Goal: Transaction & Acquisition: Purchase product/service

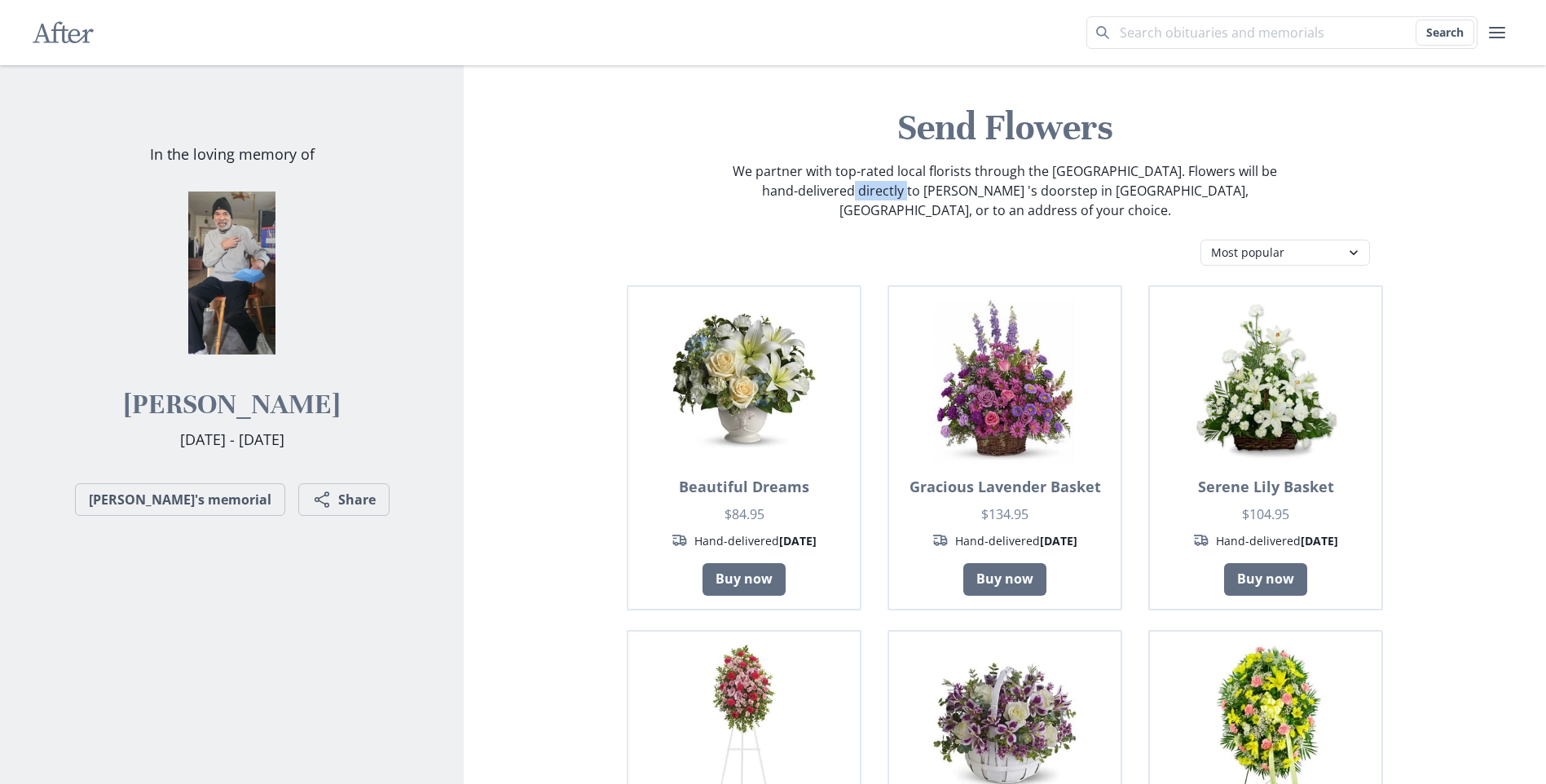
drag, startPoint x: 890, startPoint y: 191, endPoint x: 822, endPoint y: 196, distance: 68.2
click at [822, 196] on p "We partner with top-rated local florists through the [GEOGRAPHIC_DATA]. Flowers…" at bounding box center [1005, 190] width 548 height 59
drag, startPoint x: 822, startPoint y: 196, endPoint x: 928, endPoint y: 219, distance: 108.5
click at [928, 239] on div "Most popular Table arrangements Baskets Plants Funerals Standing sprays Wreaths…" at bounding box center [1005, 252] width 835 height 26
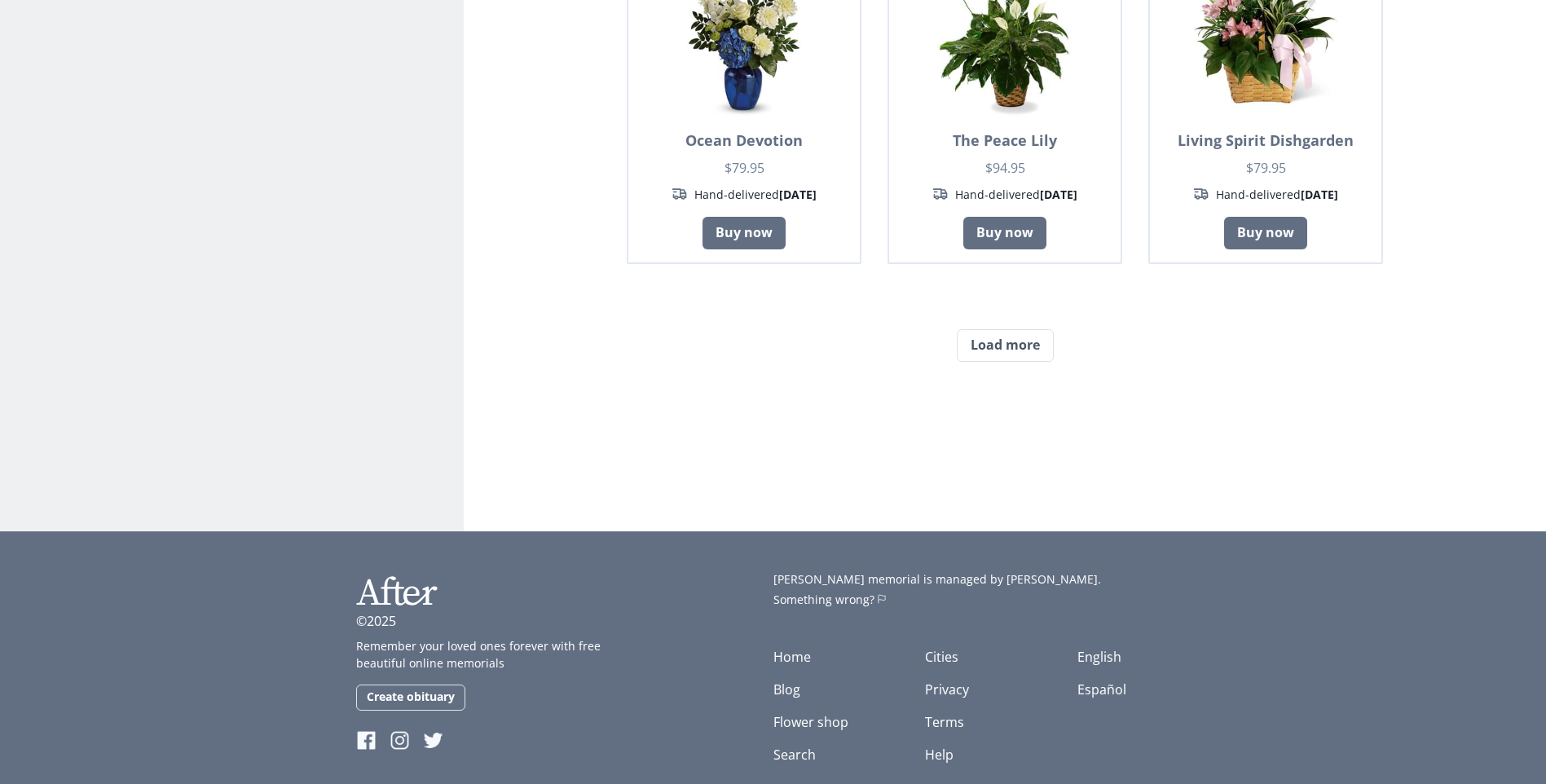
scroll to position [1415, 0]
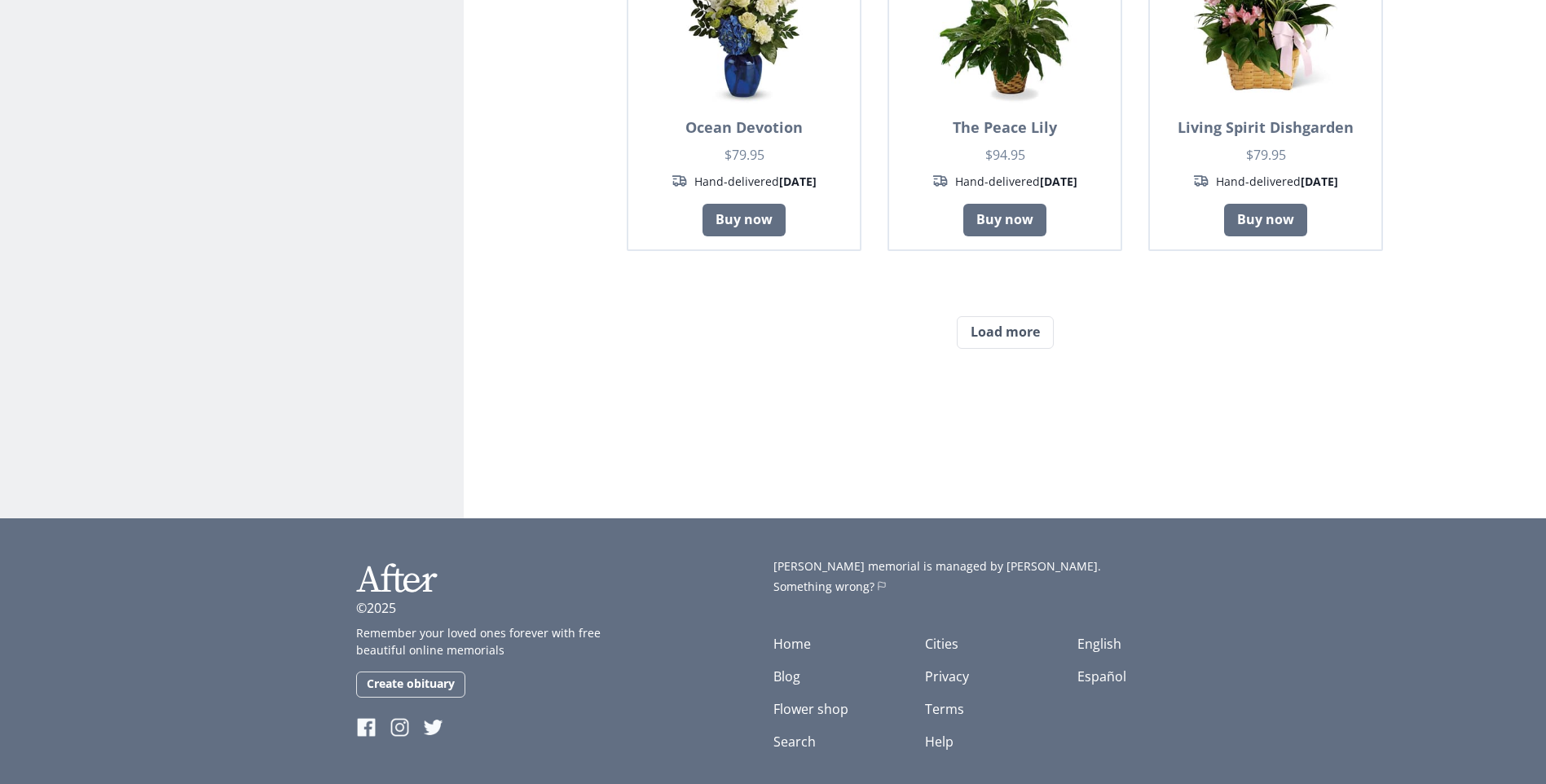
drag, startPoint x: 1118, startPoint y: 551, endPoint x: 1046, endPoint y: 546, distance: 72.2
click at [1046, 558] on span "[PERSON_NAME] memorial is managed by [PERSON_NAME]." at bounding box center [937, 565] width 328 height 16
drag, startPoint x: 1046, startPoint y: 546, endPoint x: 1147, endPoint y: 554, distance: 101.3
click at [1147, 557] on p "[PERSON_NAME] memorial is managed by [PERSON_NAME]." at bounding box center [982, 565] width 417 height 17
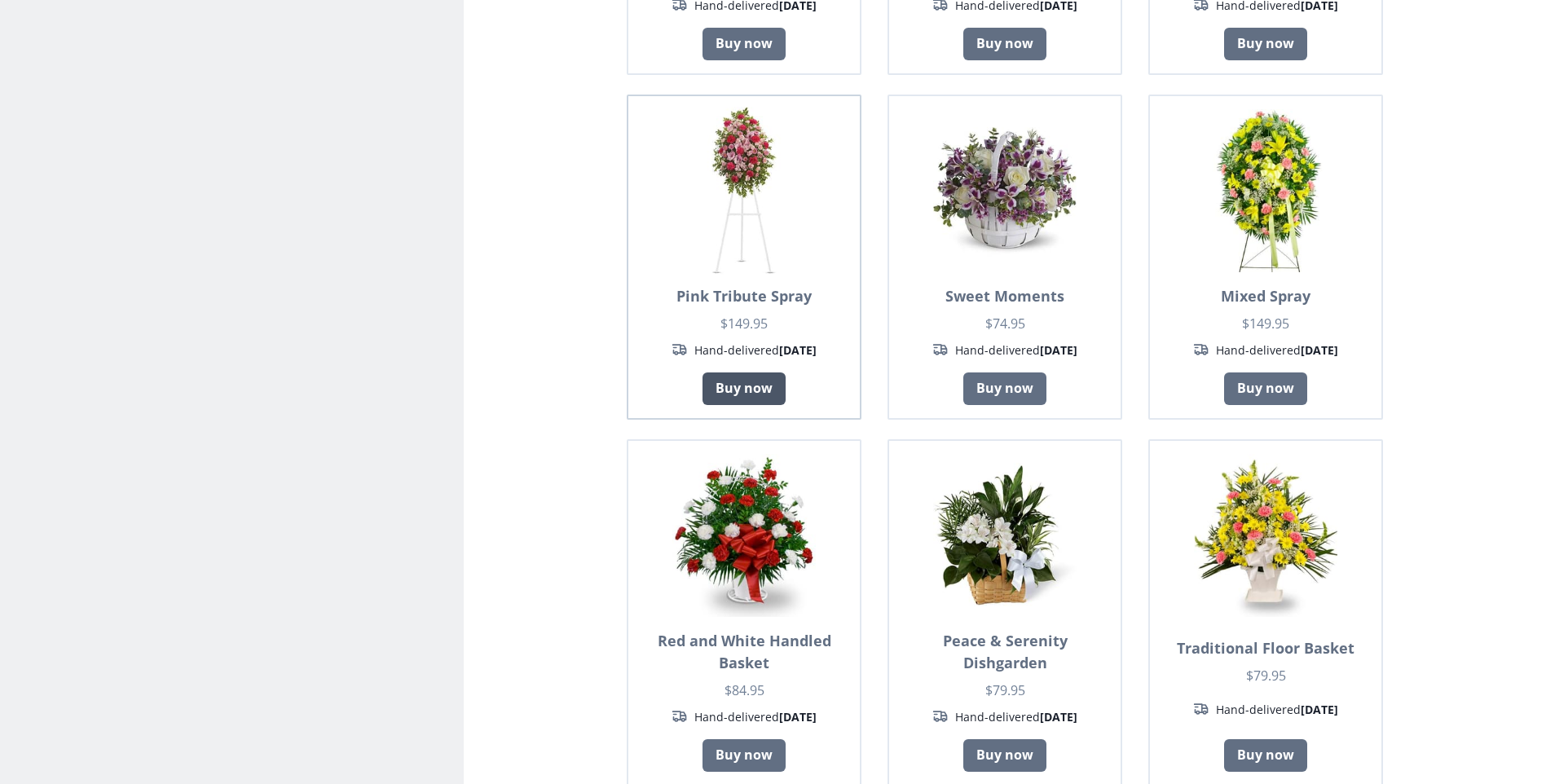
scroll to position [193, 0]
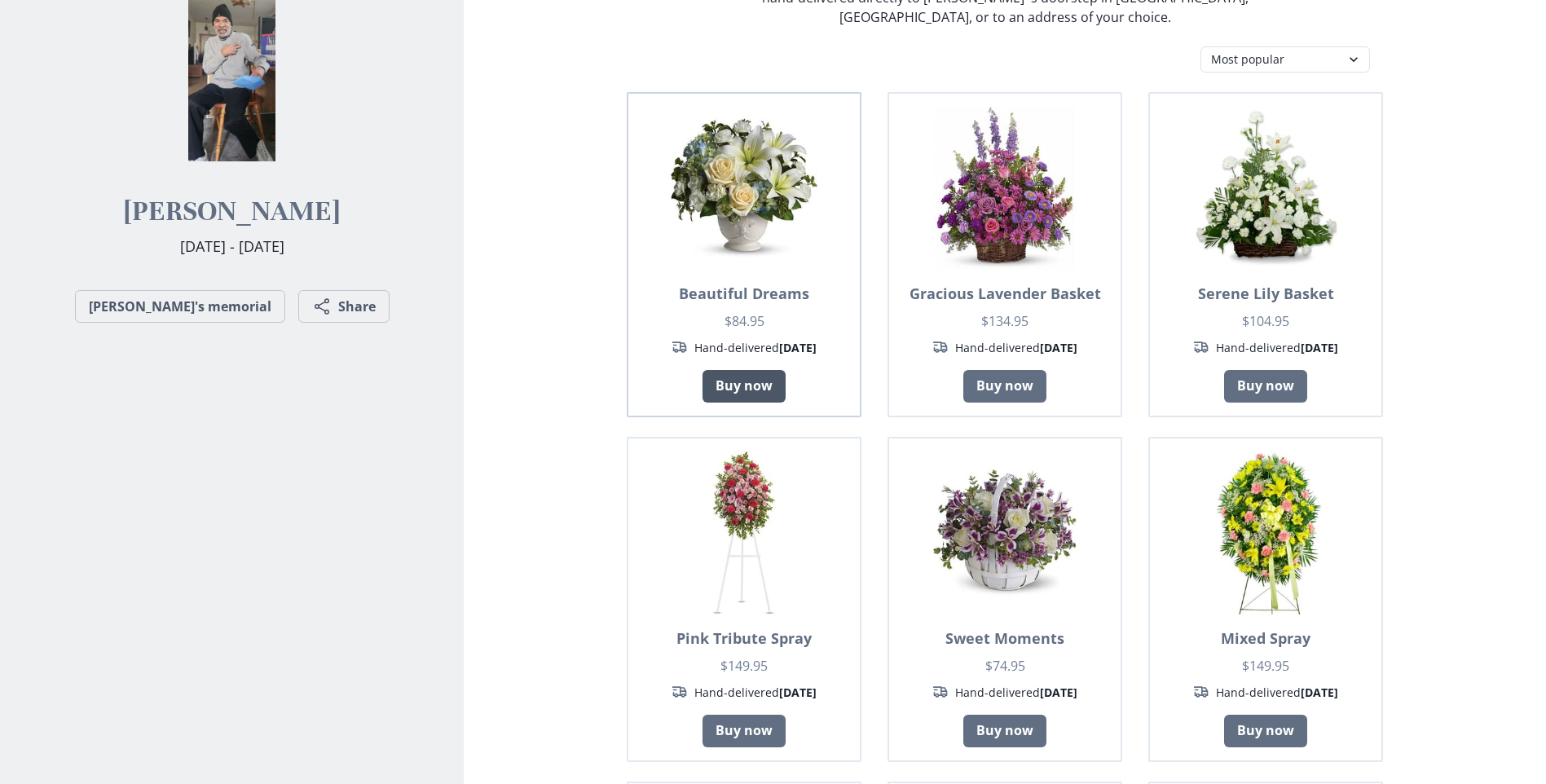
click at [763, 370] on link "Buy now" at bounding box center [744, 386] width 83 height 32
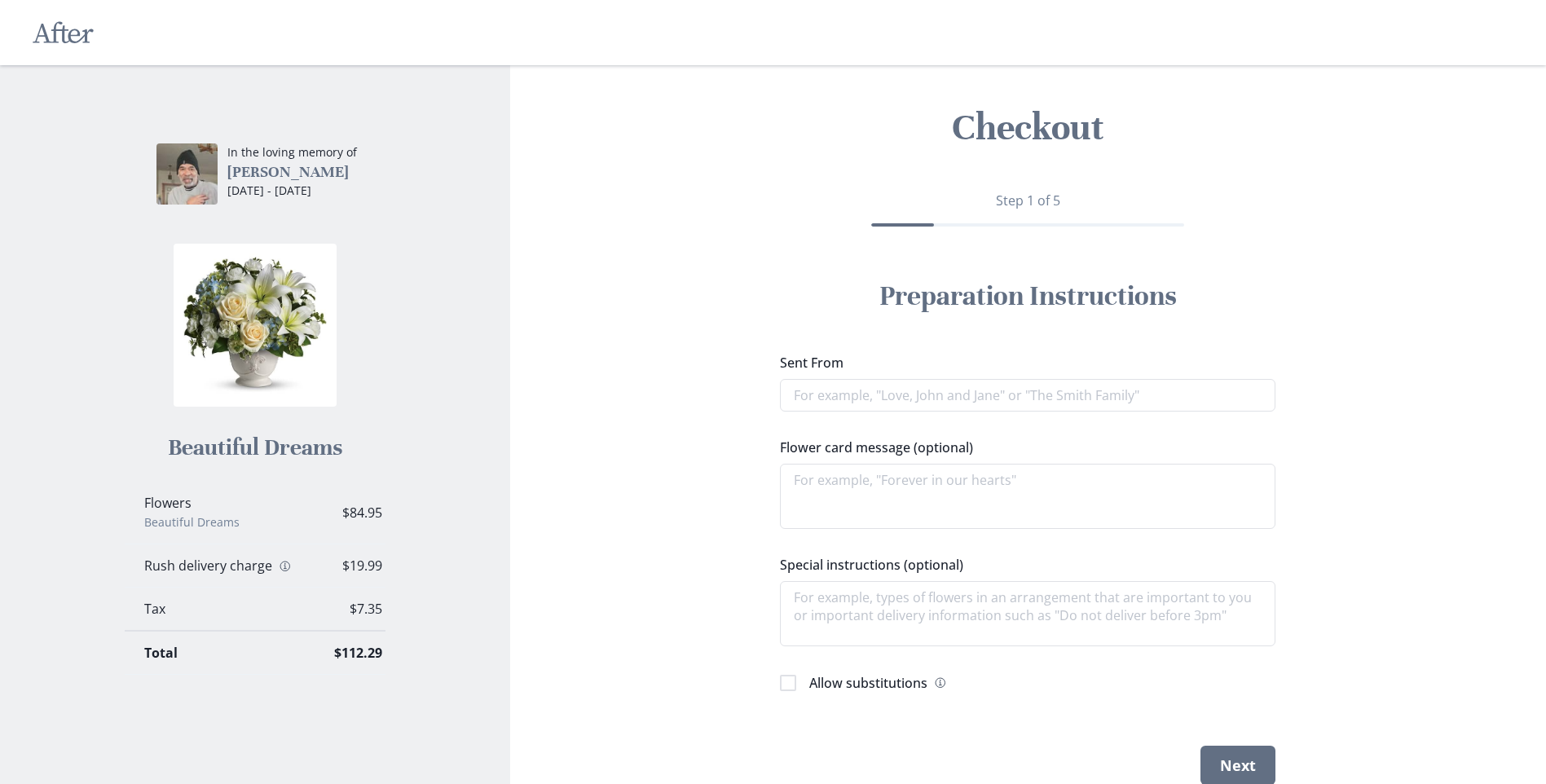
scroll to position [66, 0]
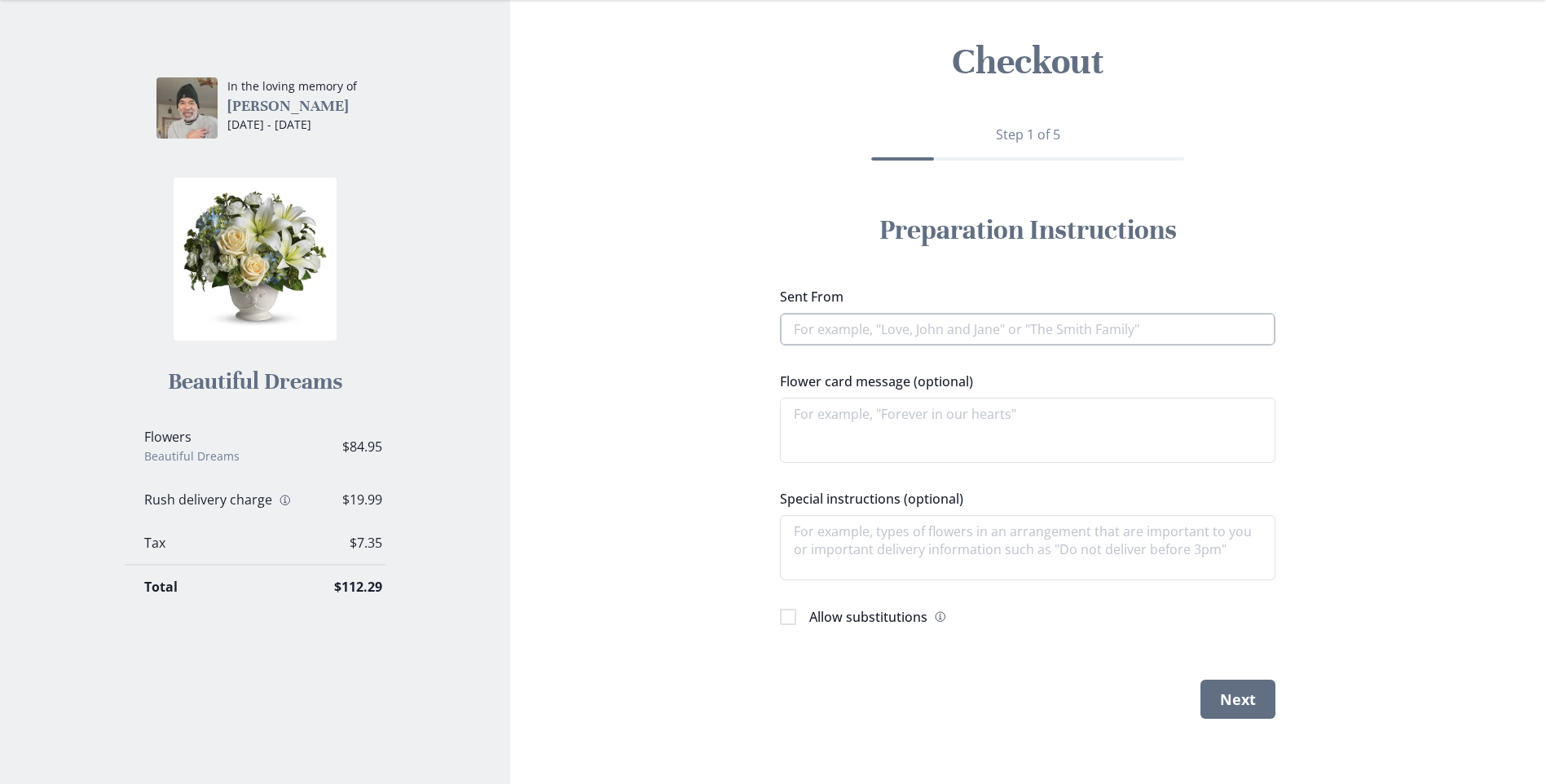
click at [886, 325] on input "Sent From" at bounding box center [1028, 328] width 496 height 32
type input "d"
type textarea "x"
type input "de"
type textarea "x"
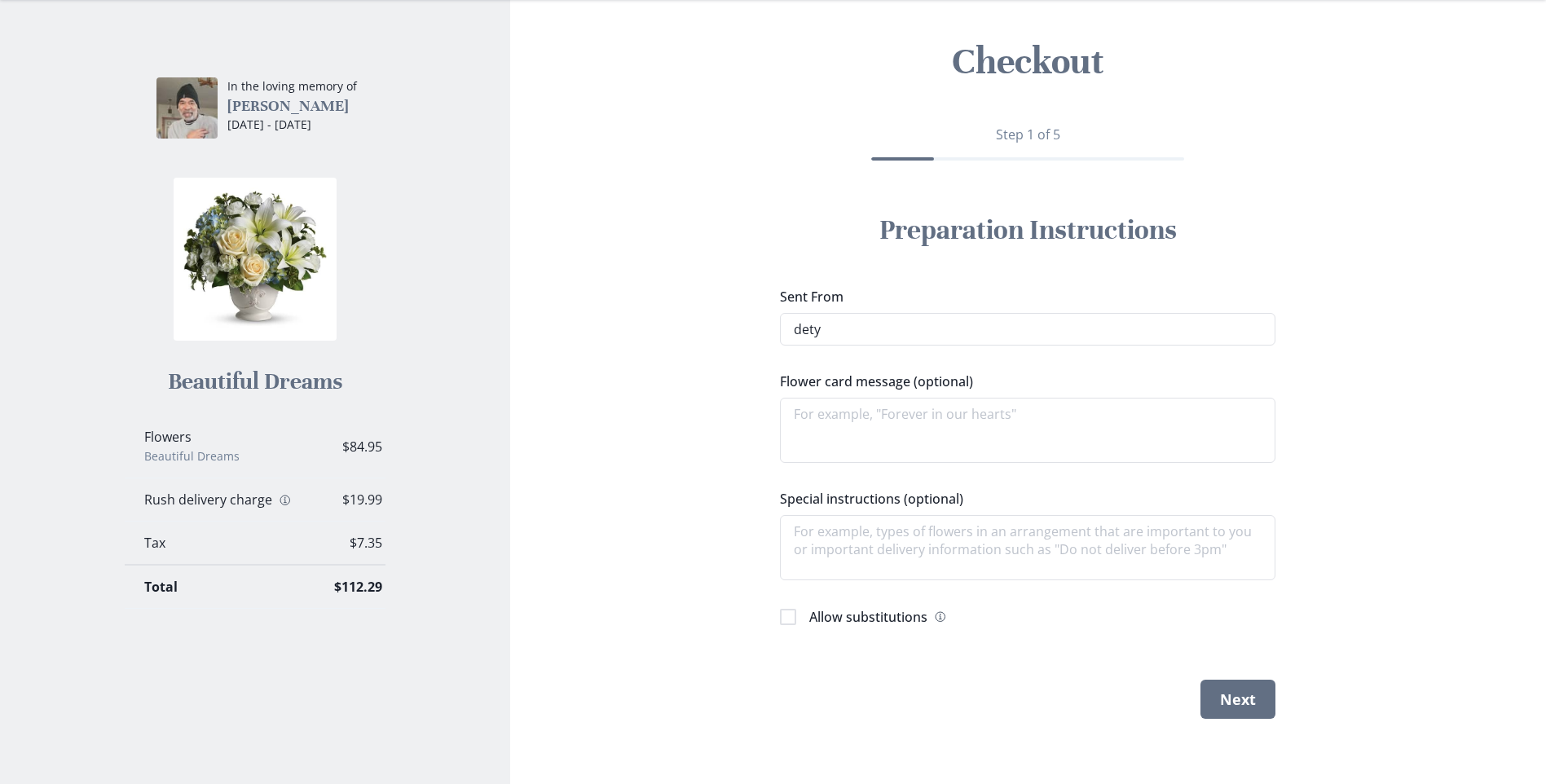
type input "detyu"
type textarea "x"
type input "detyu"
click at [873, 407] on textarea "Flower card message (optional)" at bounding box center [1028, 430] width 496 height 65
type textarea "x"
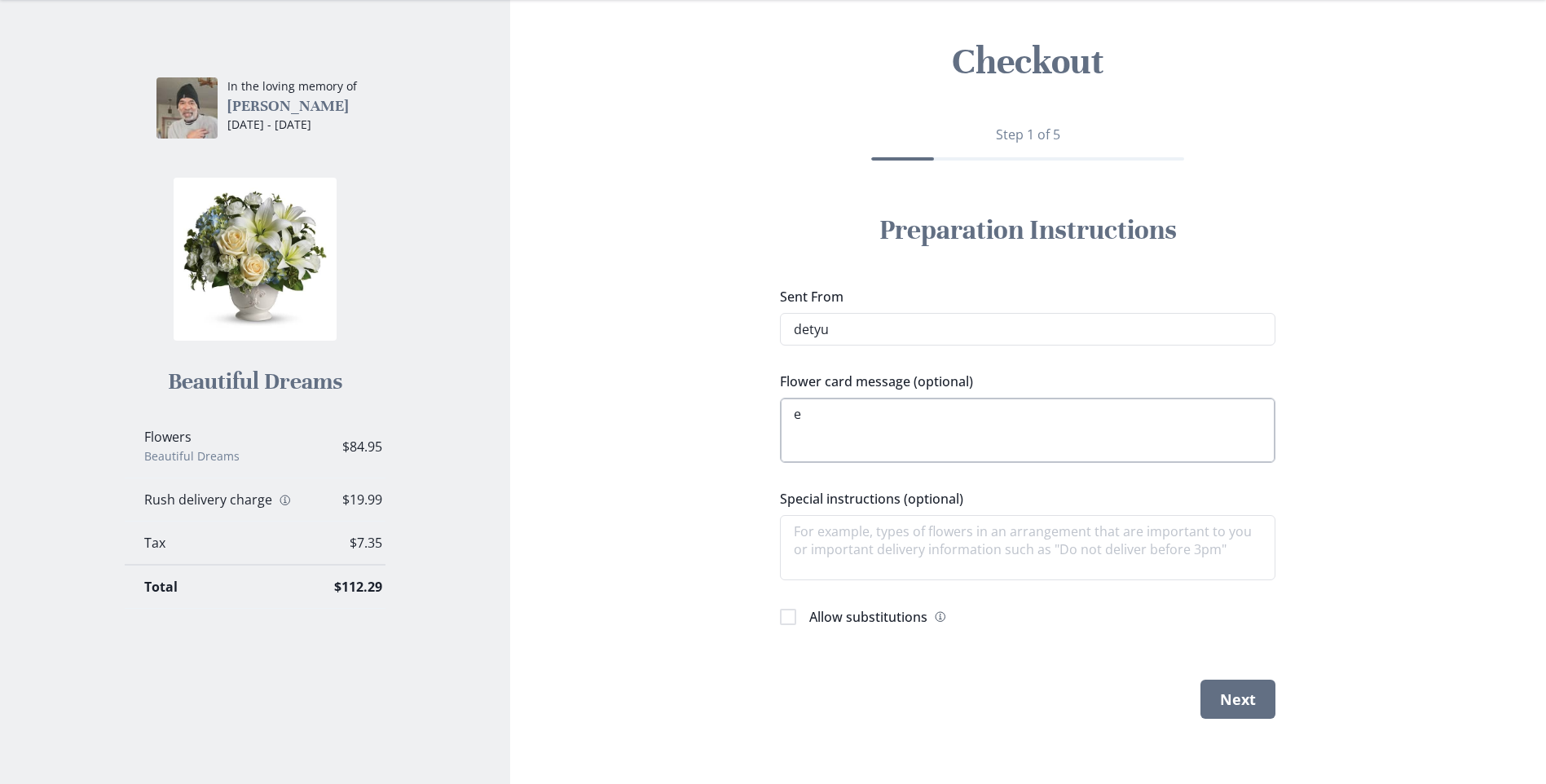
type textarea "et"
type textarea "x"
type textarea "etu"
type textarea "x"
type textarea "etuye"
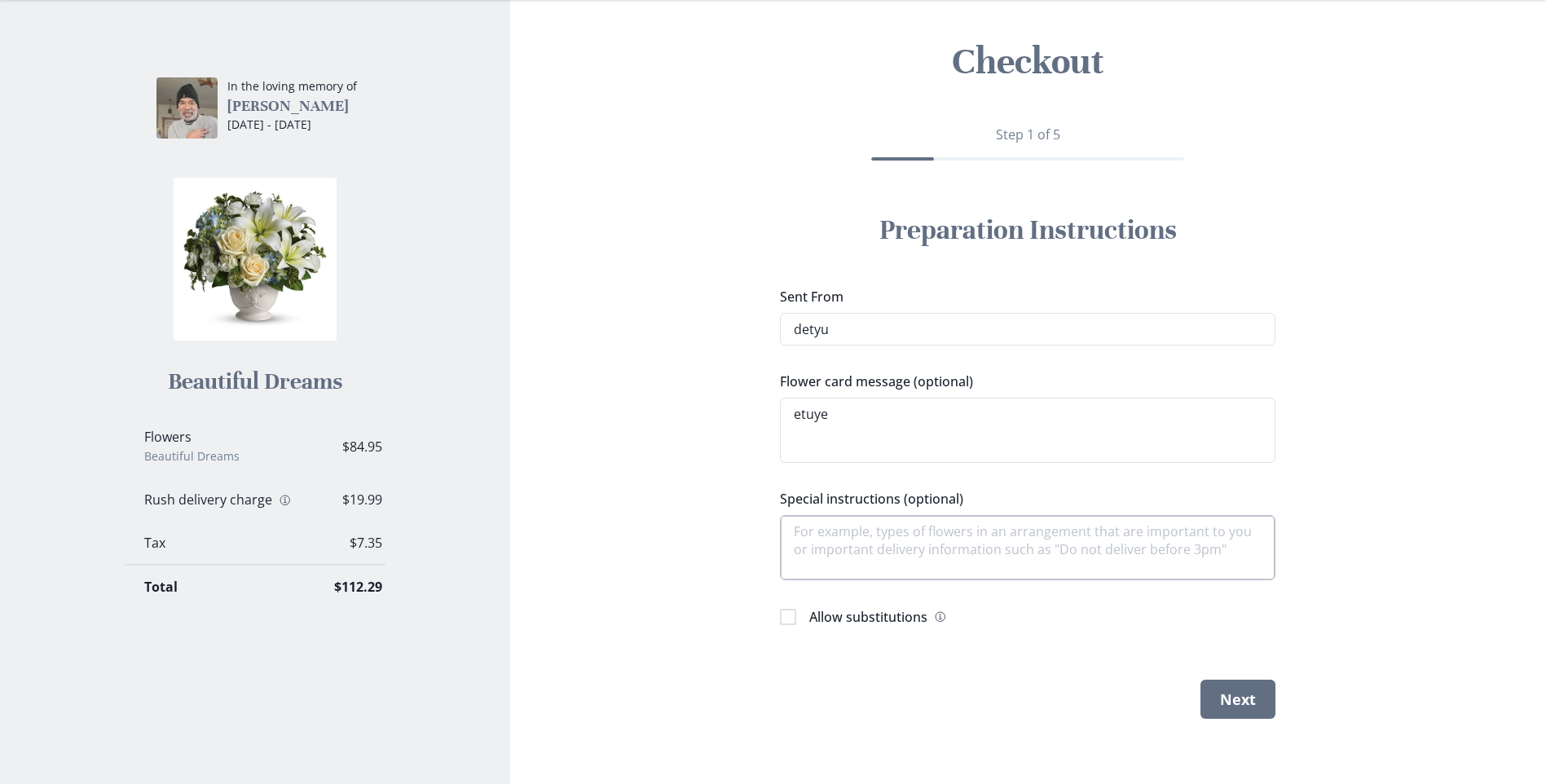
type textarea "x"
type textarea "etuyeq"
type textarea "x"
type textarea "etuyequ"
type textarea "x"
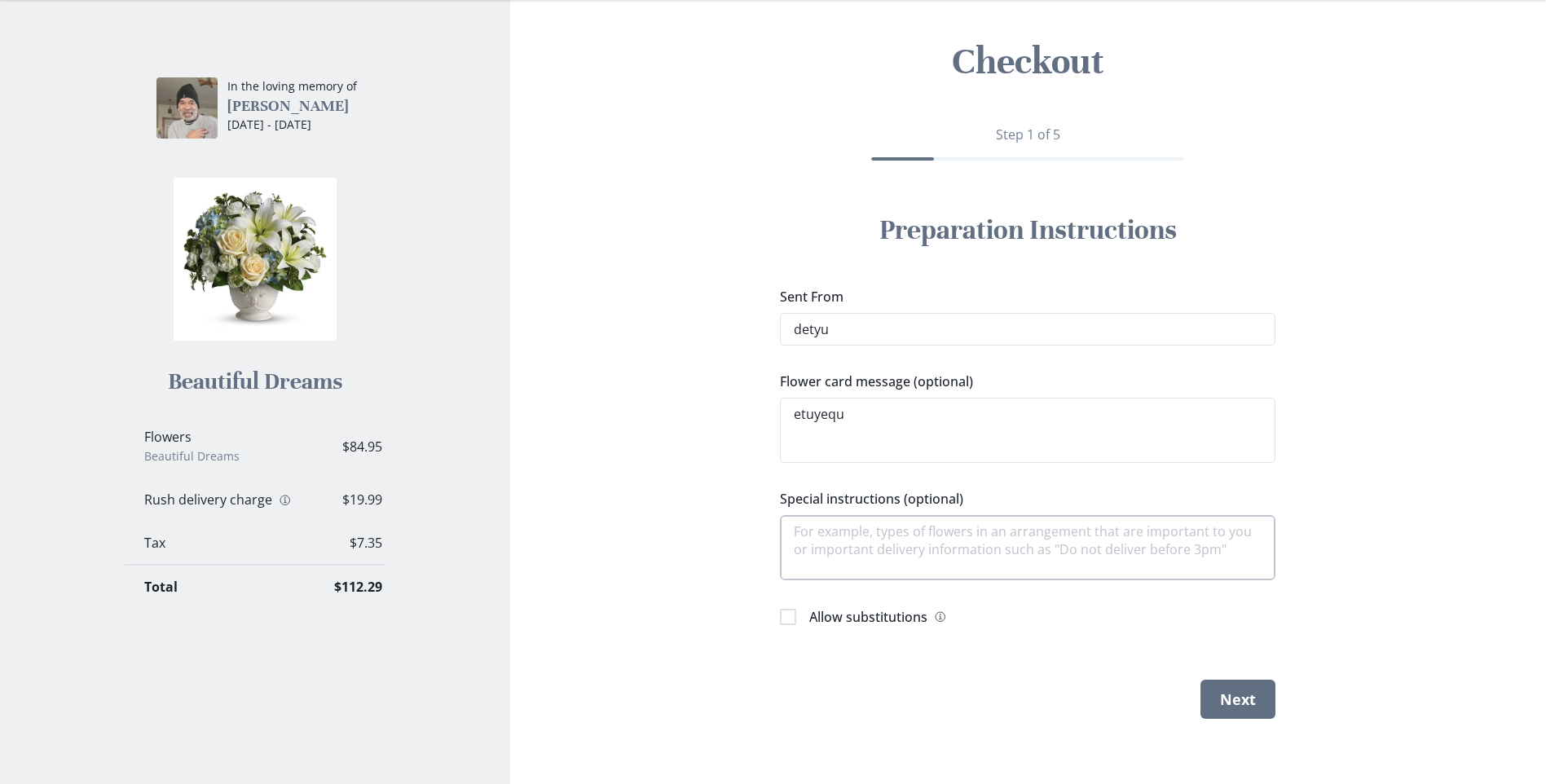
click at [892, 567] on textarea "Special instructions (optional)" at bounding box center [1028, 547] width 496 height 65
type textarea "e"
type textarea "x"
type textarea "ew"
type textarea "x"
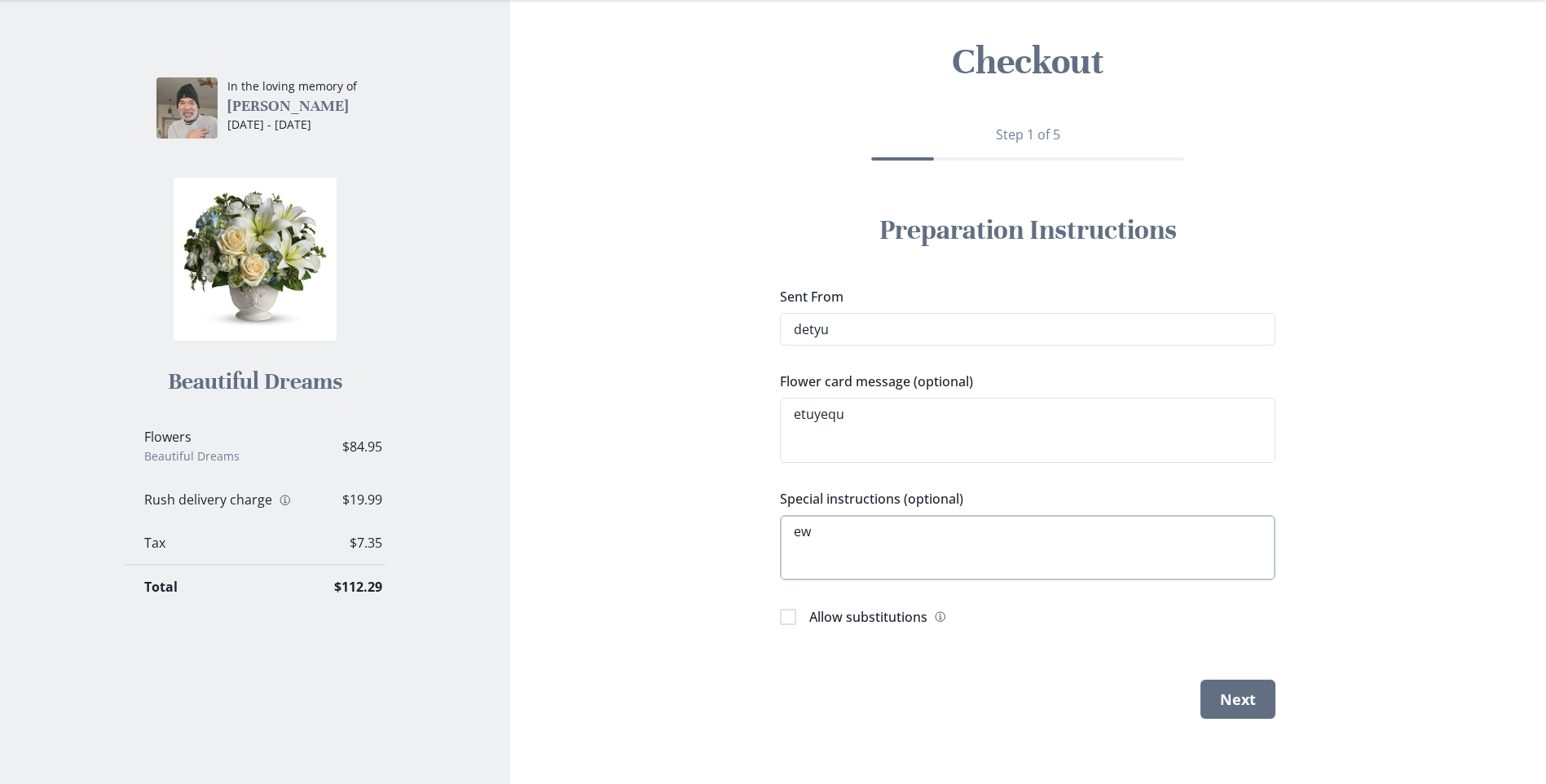
type textarea "ewt"
type textarea "x"
type textarea "ewtu"
click at [1247, 706] on button "Next" at bounding box center [1238, 698] width 75 height 39
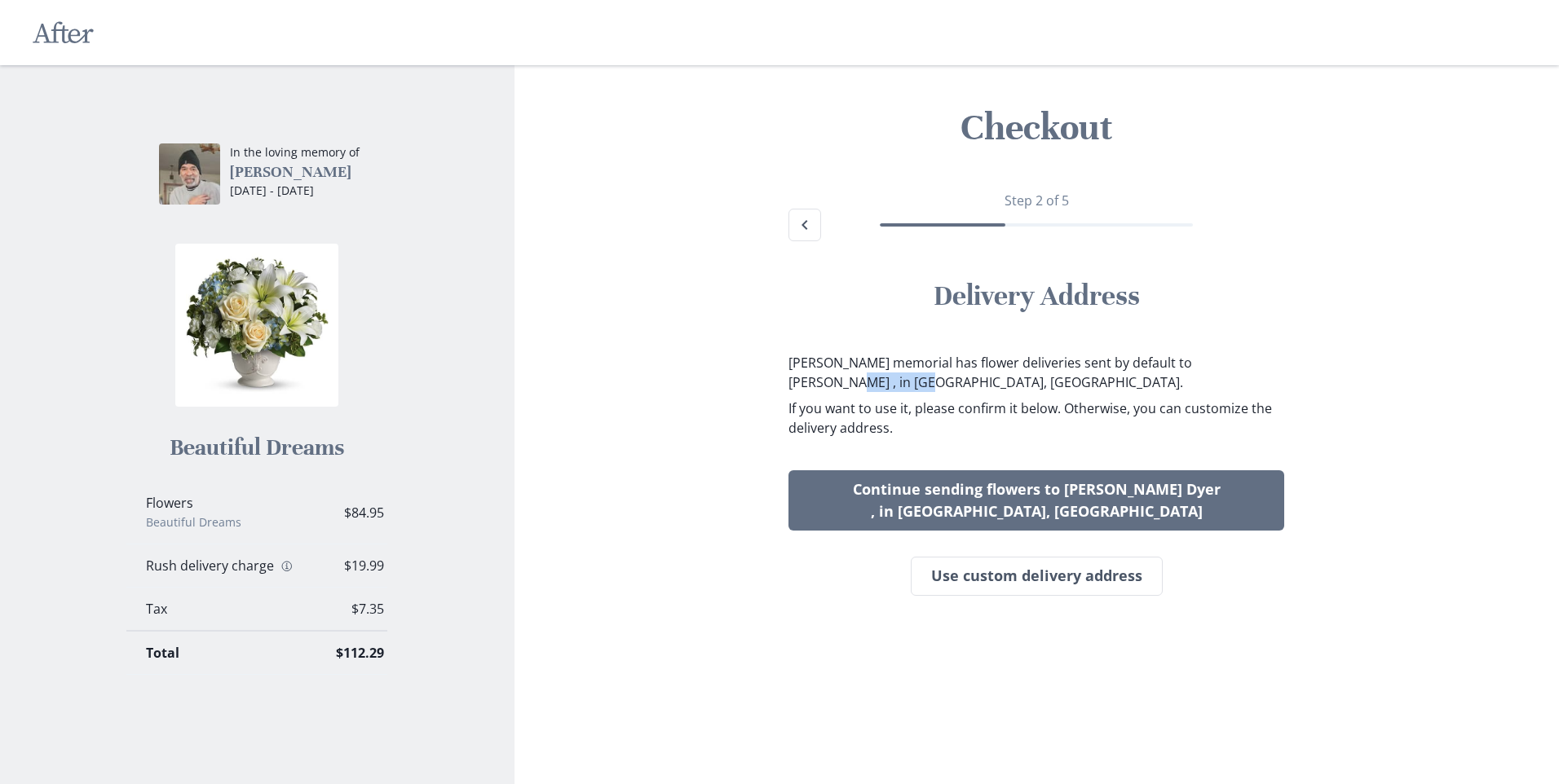
drag, startPoint x: 792, startPoint y: 383, endPoint x: 871, endPoint y: 376, distance: 79.3
click at [871, 376] on p "[PERSON_NAME] memorial has flower deliveries sent by default to [PERSON_NAME] ,…" at bounding box center [1037, 372] width 496 height 39
drag, startPoint x: 871, startPoint y: 376, endPoint x: 859, endPoint y: 381, distance: 13.0
copy p "[PERSON_NAME]"
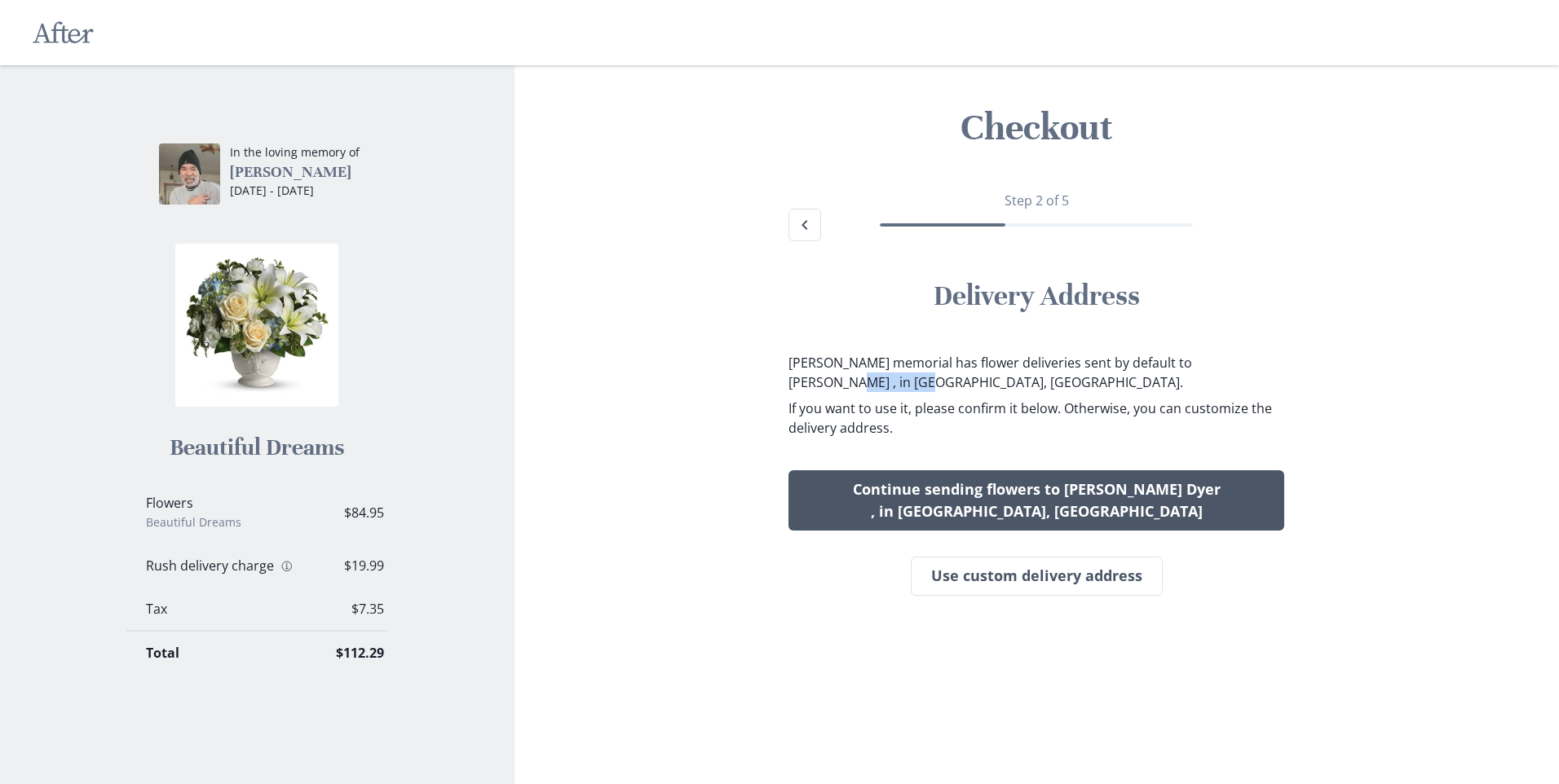
click at [966, 491] on button "Continue sending flowers to [PERSON_NAME] Dyer , in [GEOGRAPHIC_DATA], [GEOGRAP…" at bounding box center [1037, 500] width 496 height 61
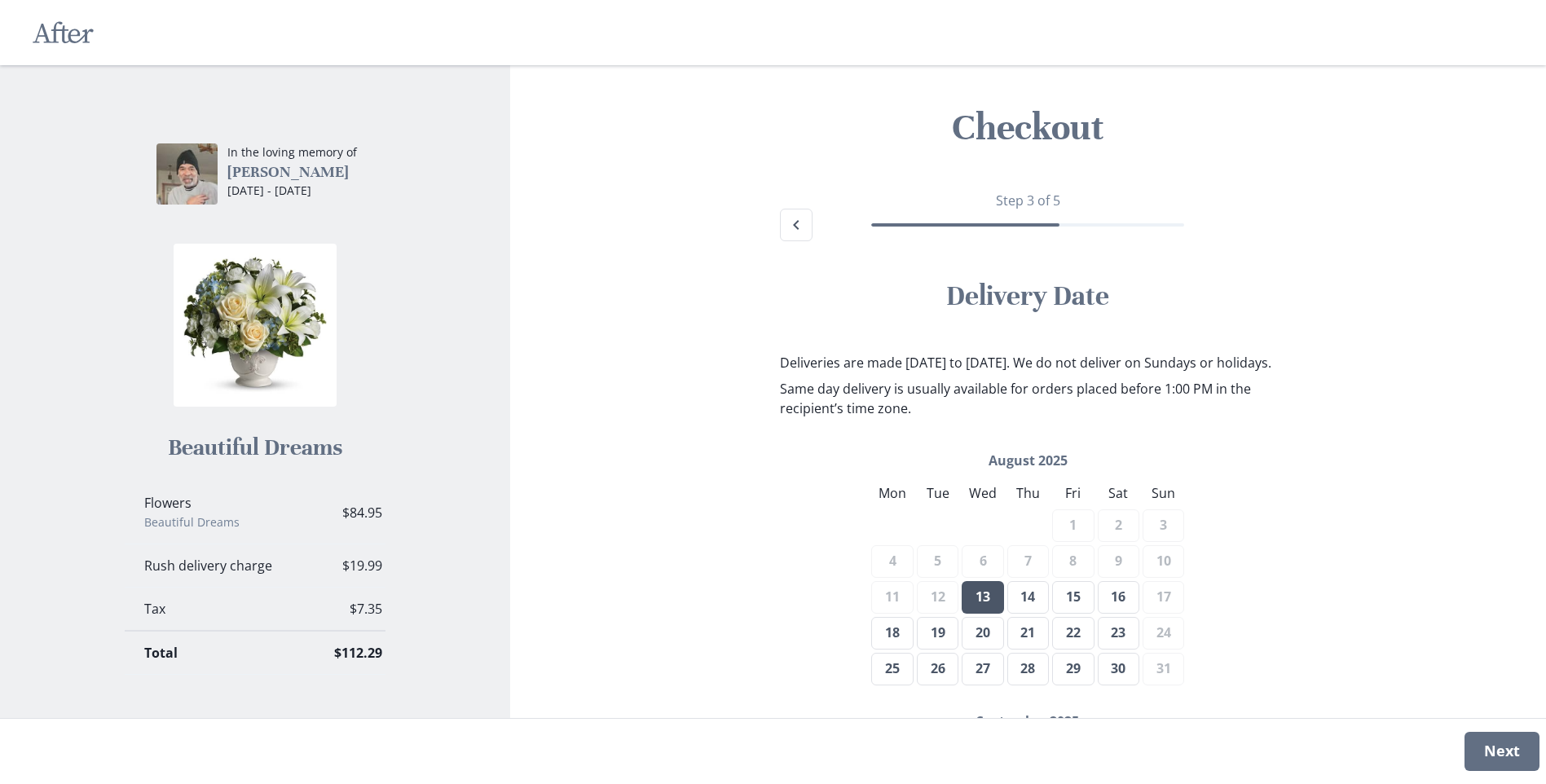
click at [983, 614] on button "13" at bounding box center [982, 597] width 42 height 32
click at [1494, 745] on button "Next" at bounding box center [1502, 751] width 75 height 39
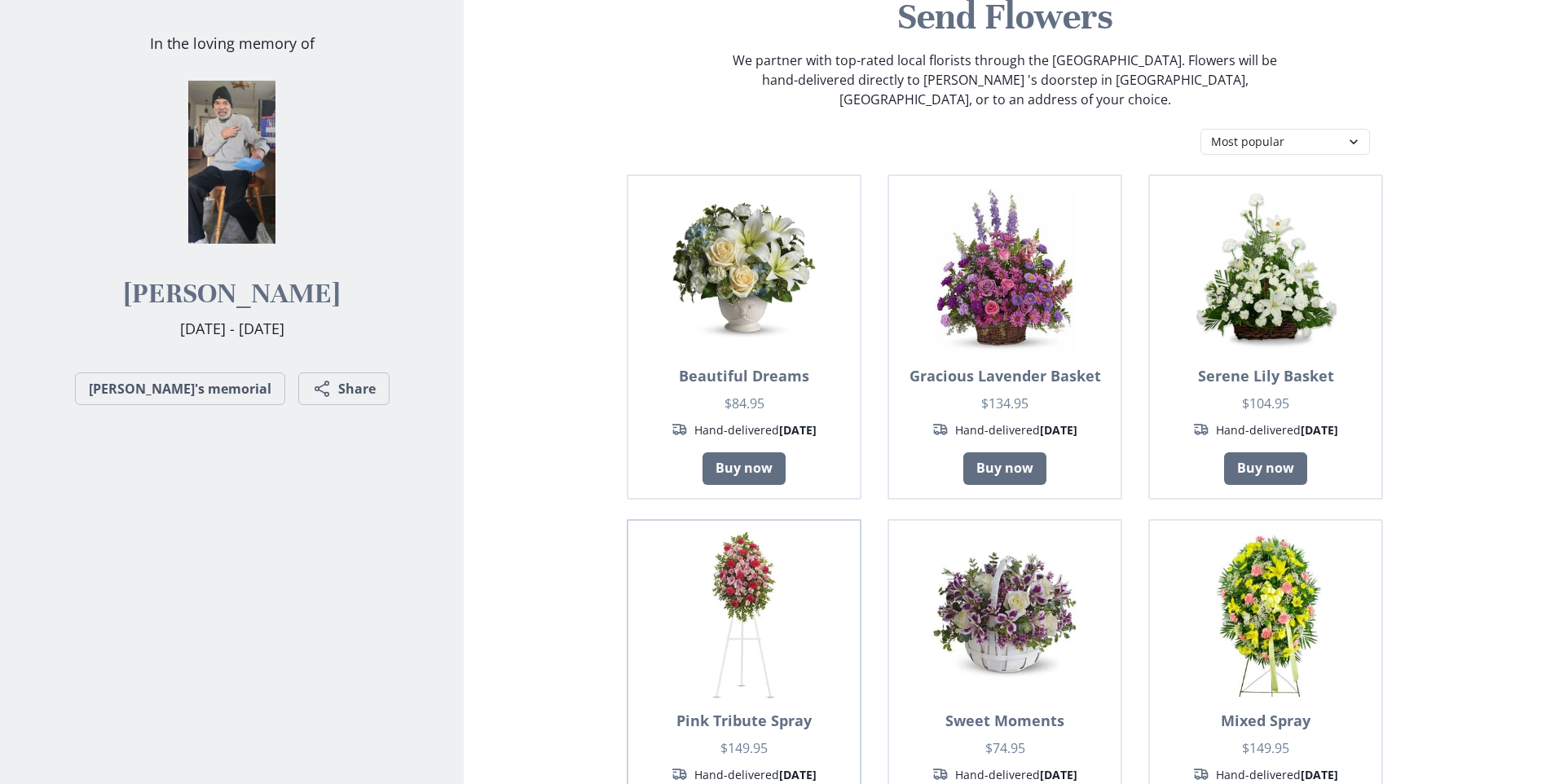
scroll to position [326, 0]
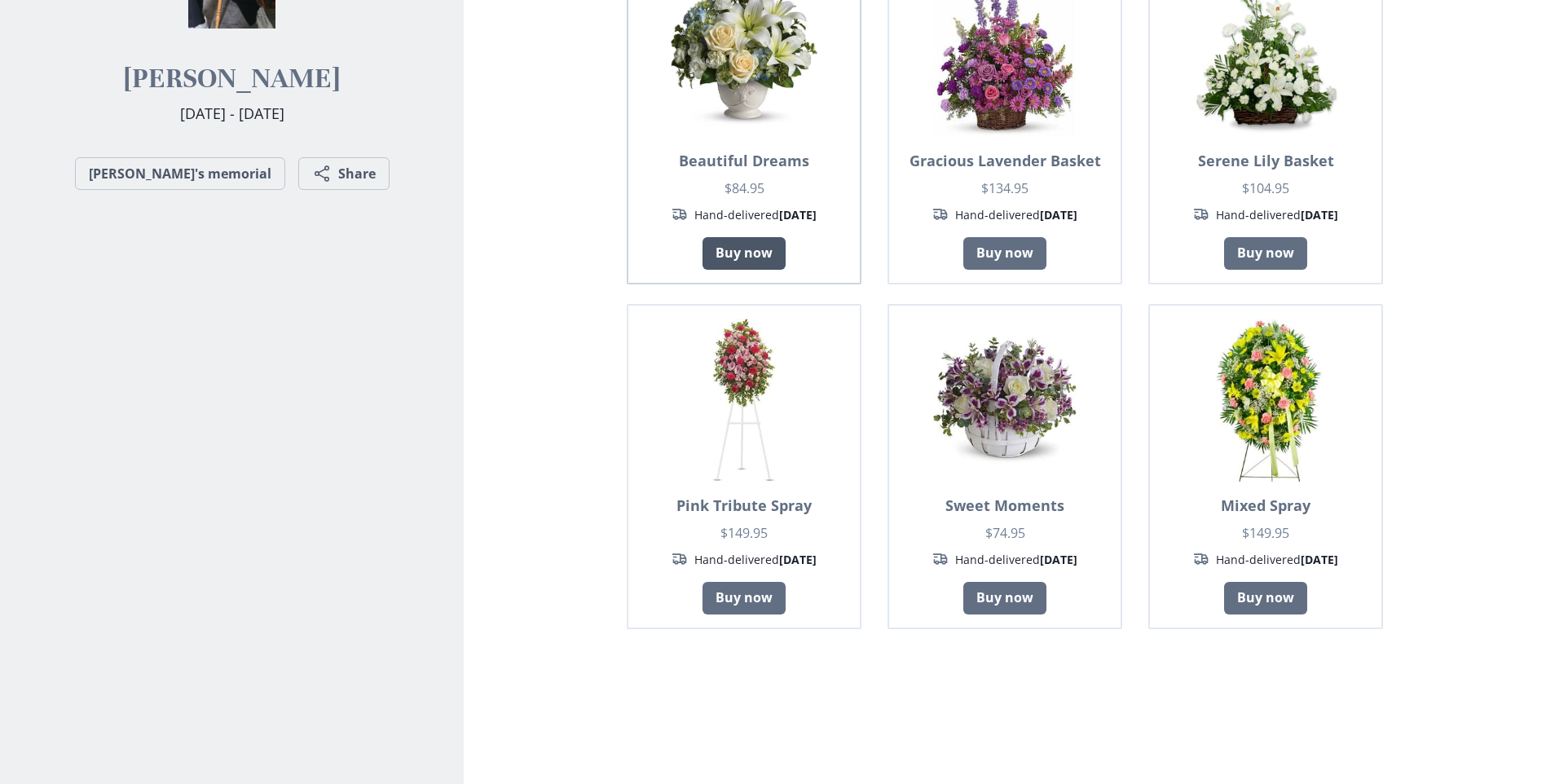
click at [752, 239] on link "Buy now" at bounding box center [744, 253] width 83 height 32
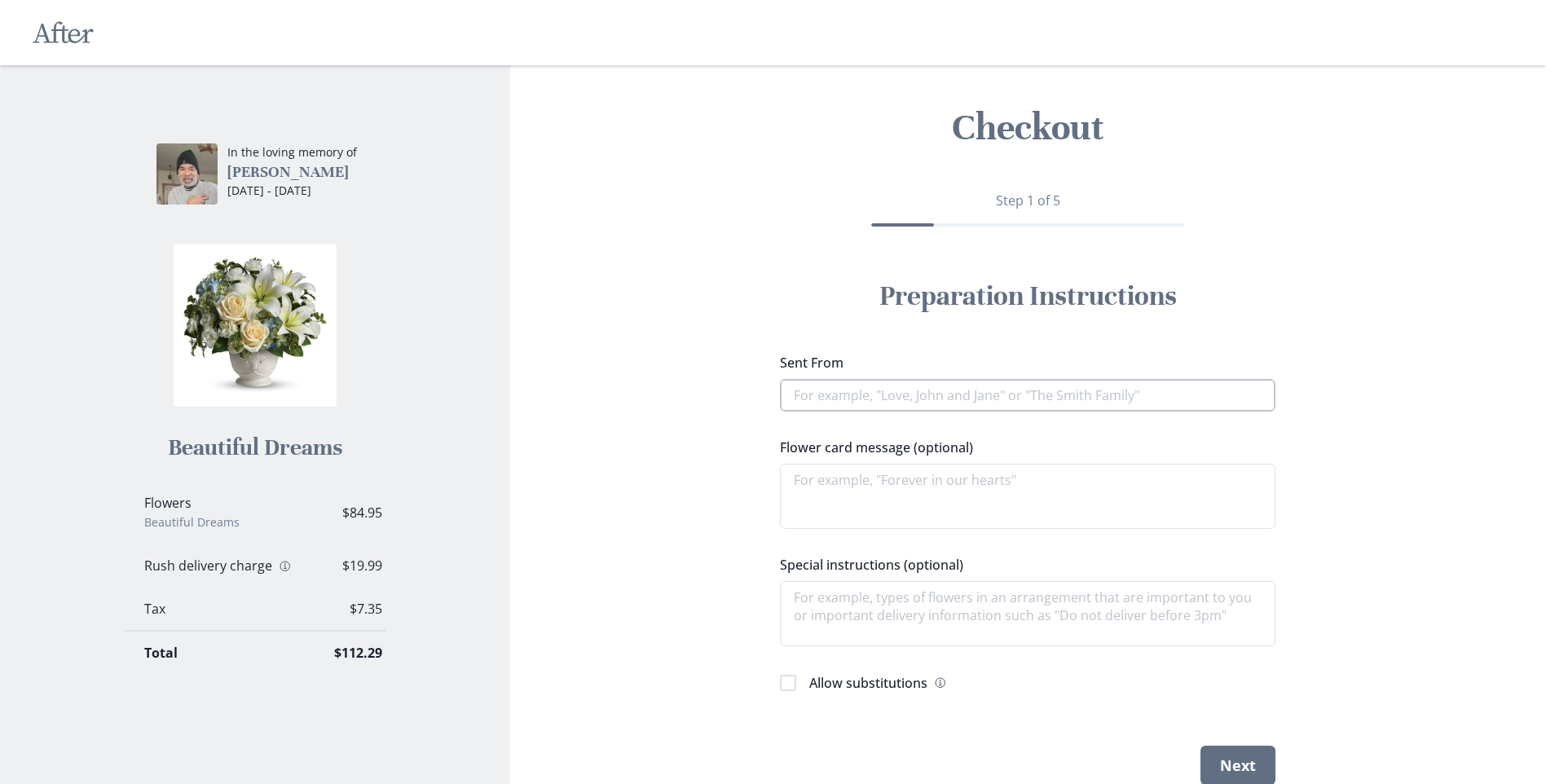
click at [916, 405] on input "Sent From" at bounding box center [1028, 395] width 496 height 32
type textarea "x"
type input "r"
type textarea "x"
type input "rty"
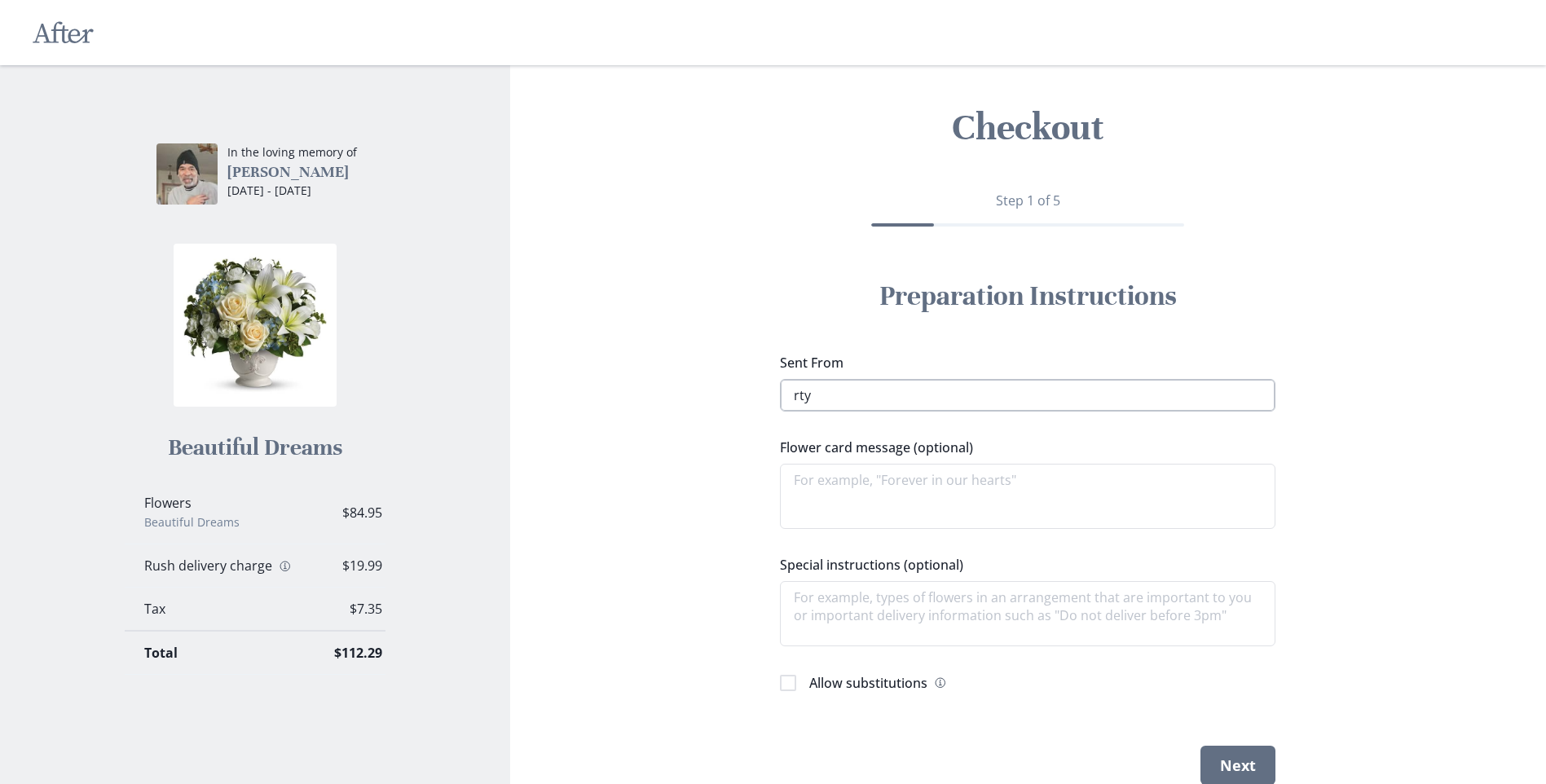
type textarea "x"
type input "rtyu"
click at [1075, 481] on textarea "Flower card message (optional)" at bounding box center [1028, 496] width 496 height 65
type textarea "x"
type textarea "tt"
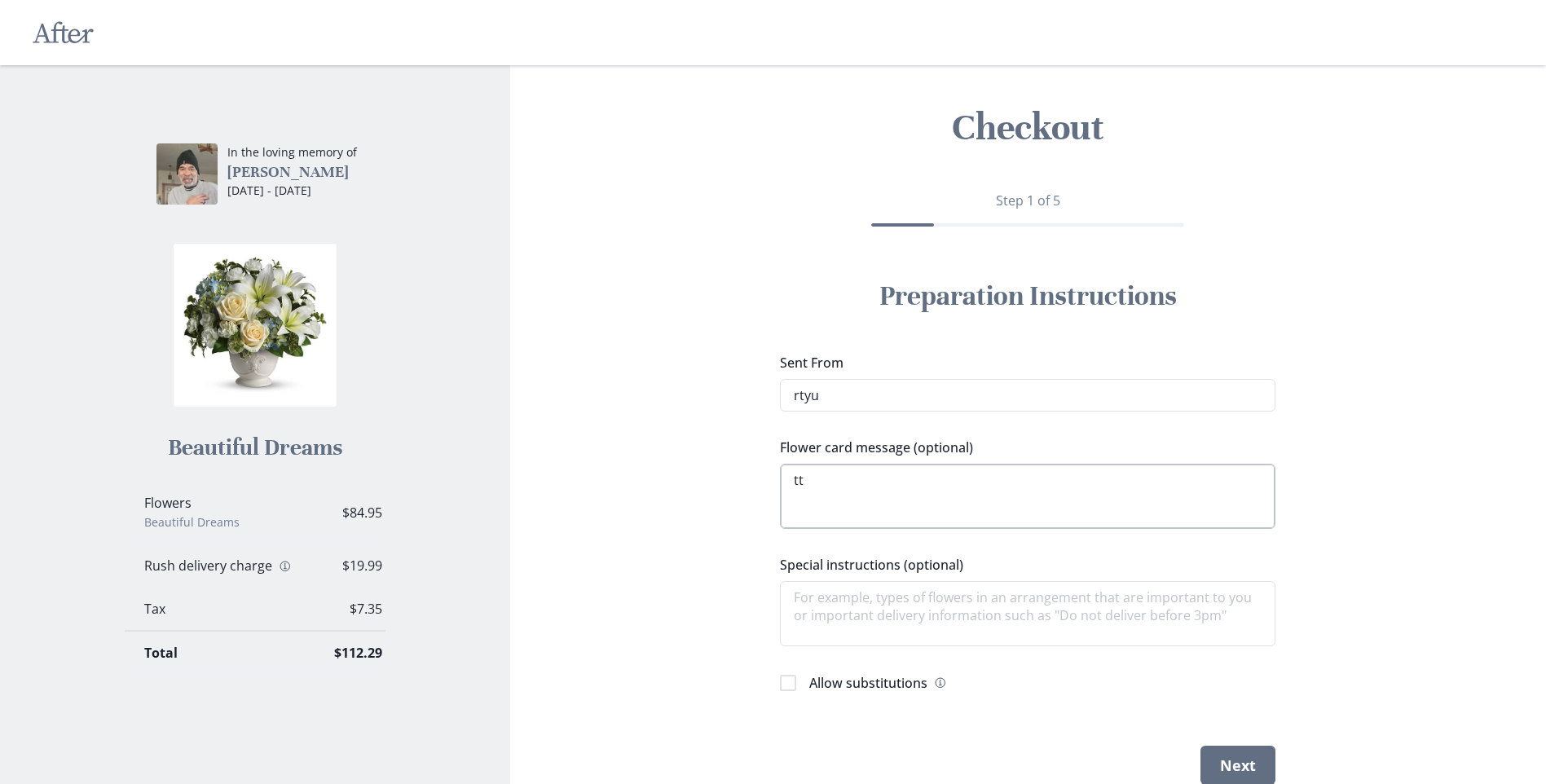
type textarea "x"
type textarea "ttry"
type textarea "x"
type textarea "ttryu"
type textarea "x"
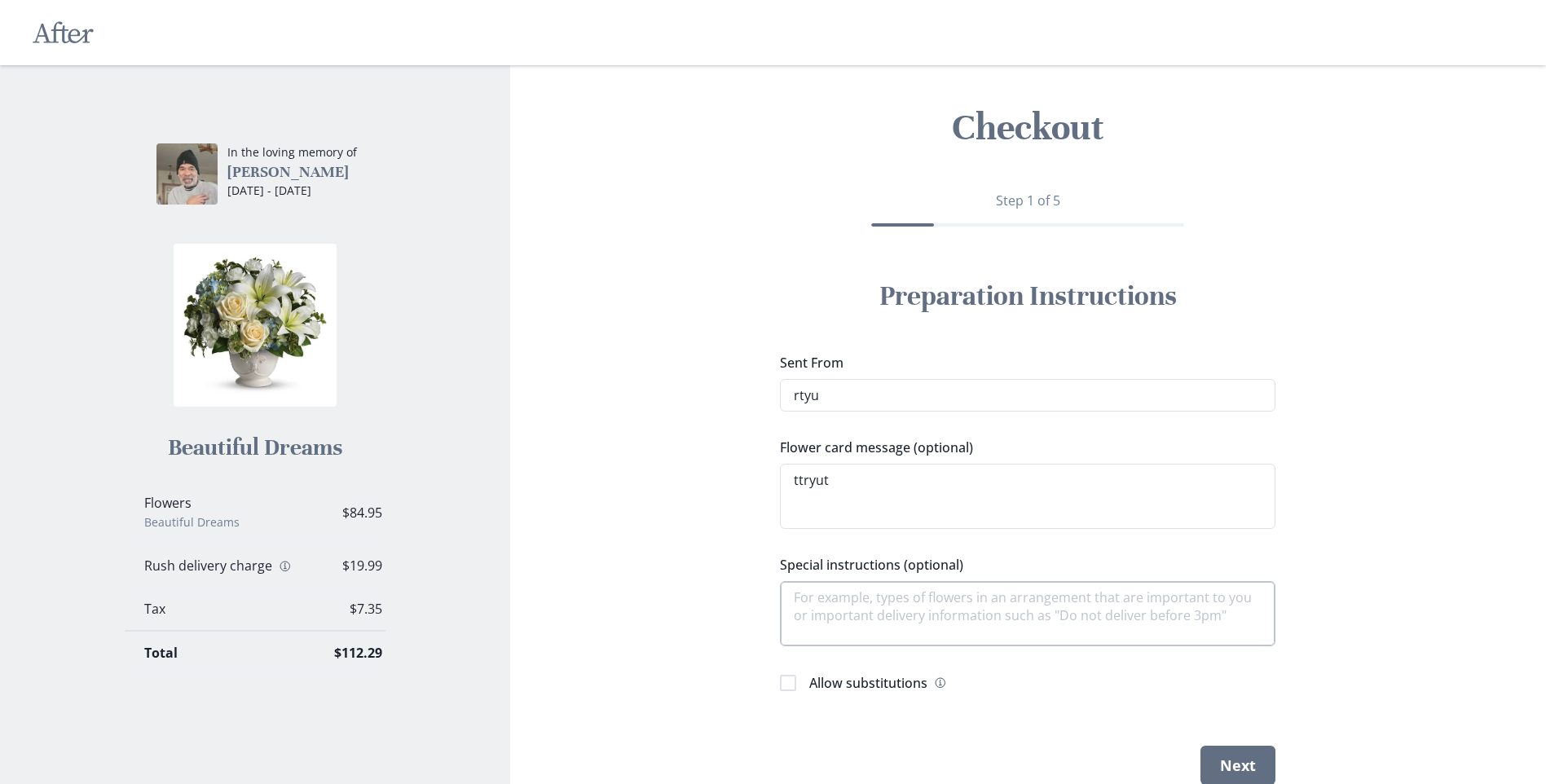
type textarea "ttryut"
type textarea "x"
click at [832, 605] on textarea "Special instructions (optional)" at bounding box center [1028, 614] width 496 height 65
type textarea "r"
type textarea "x"
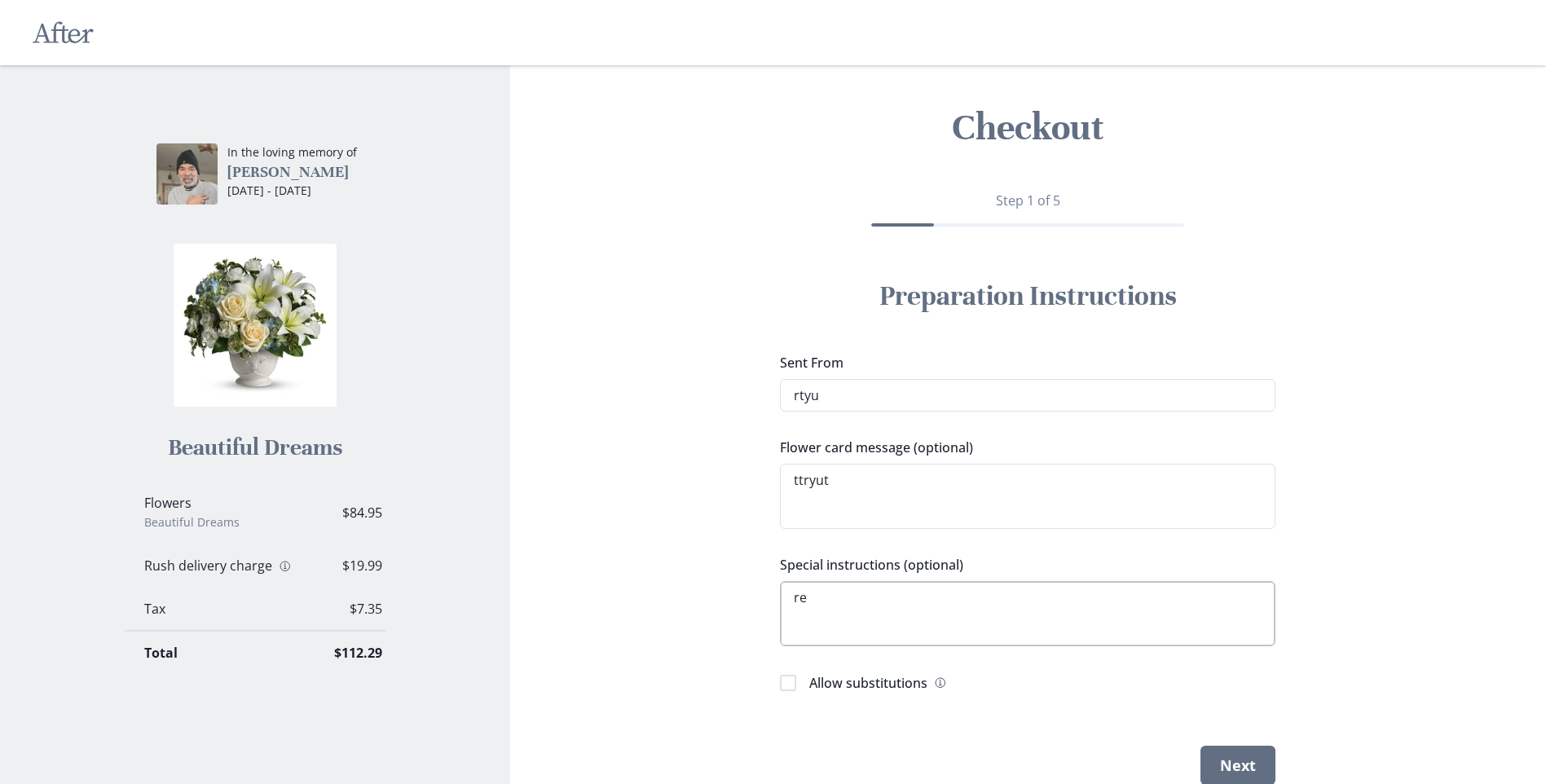
type textarea "reu"
type textarea "x"
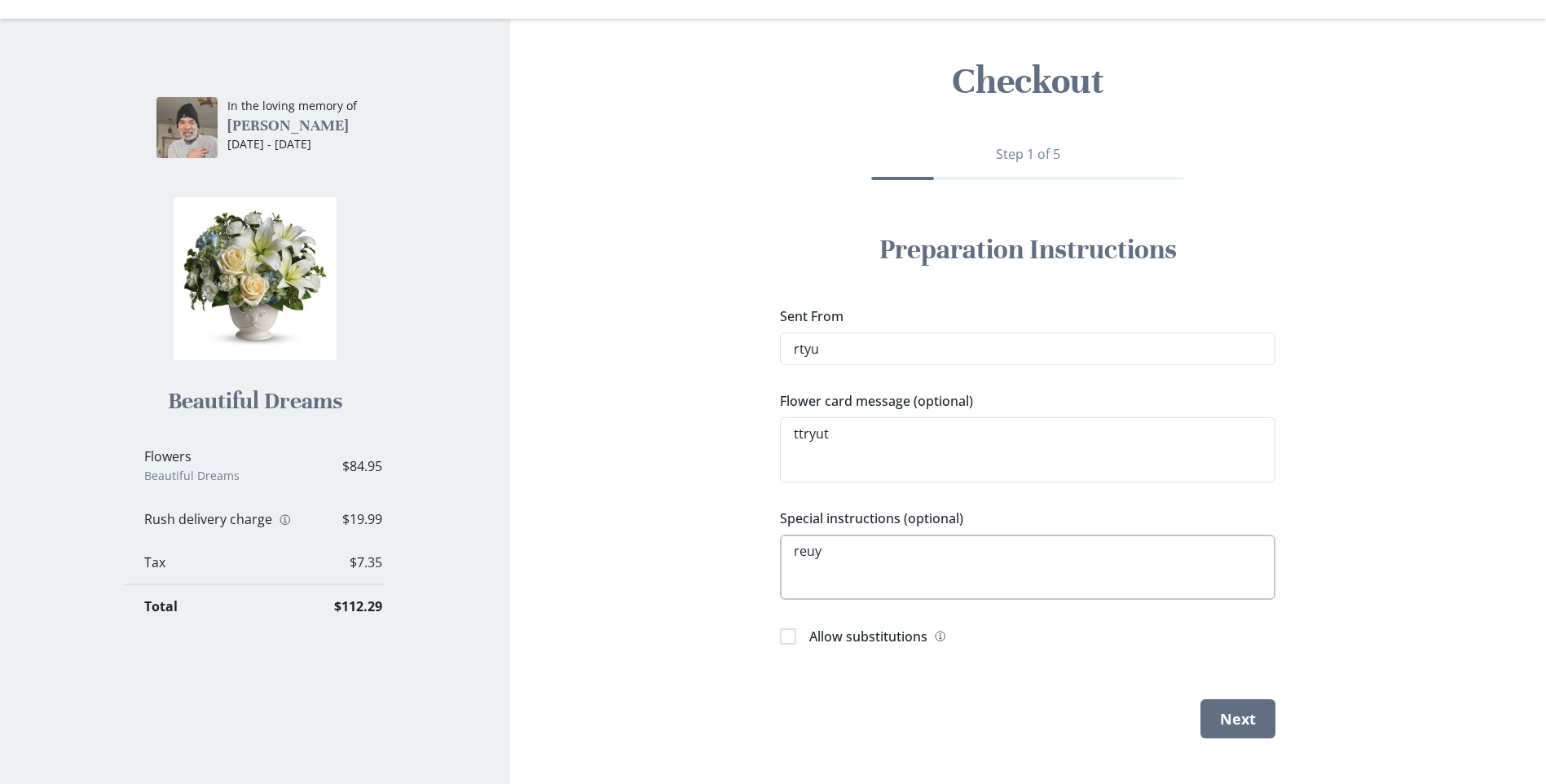
scroll to position [66, 0]
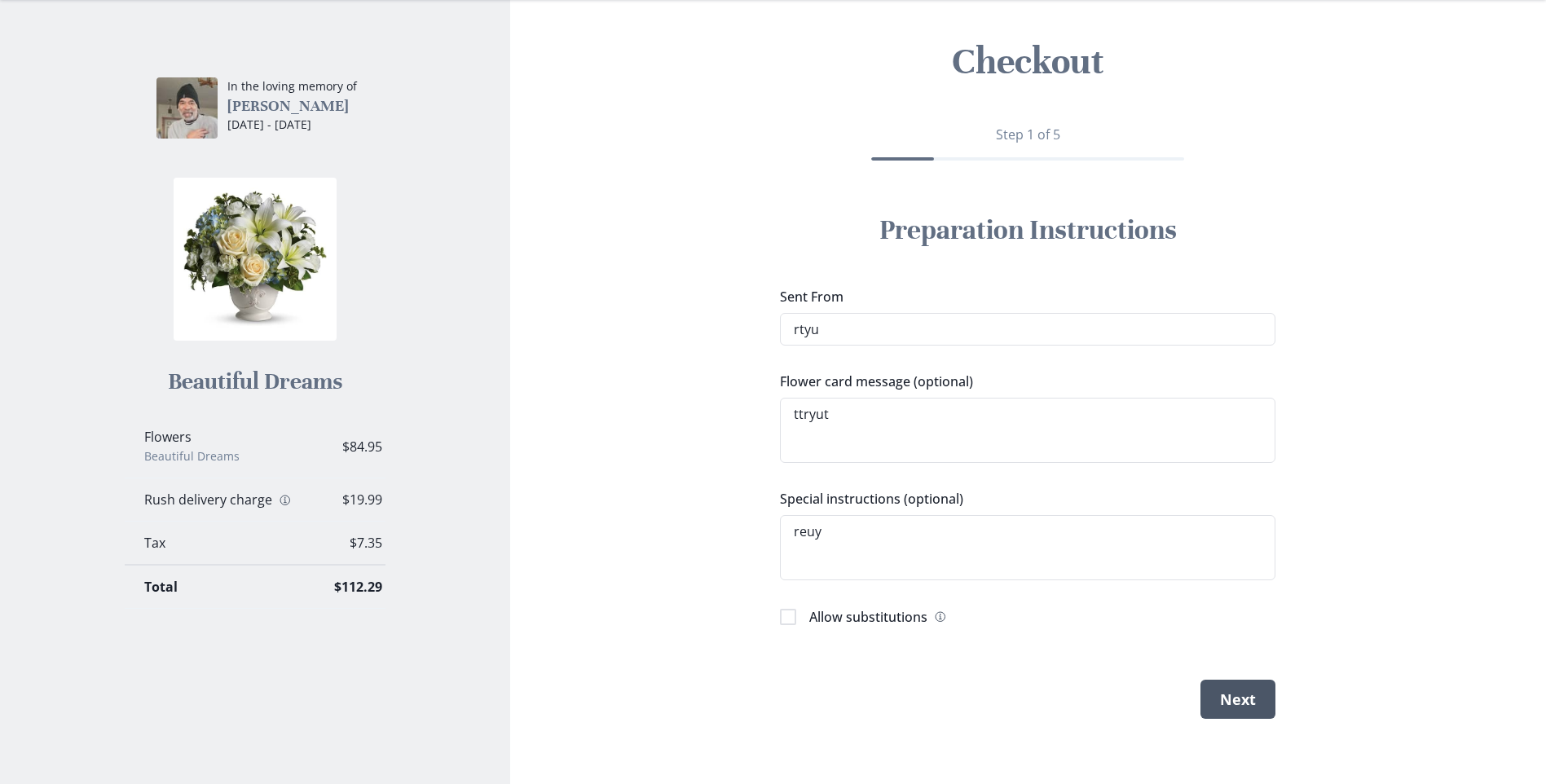
type textarea "reuy"
type textarea "x"
click at [1226, 693] on button "Next" at bounding box center [1238, 698] width 75 height 39
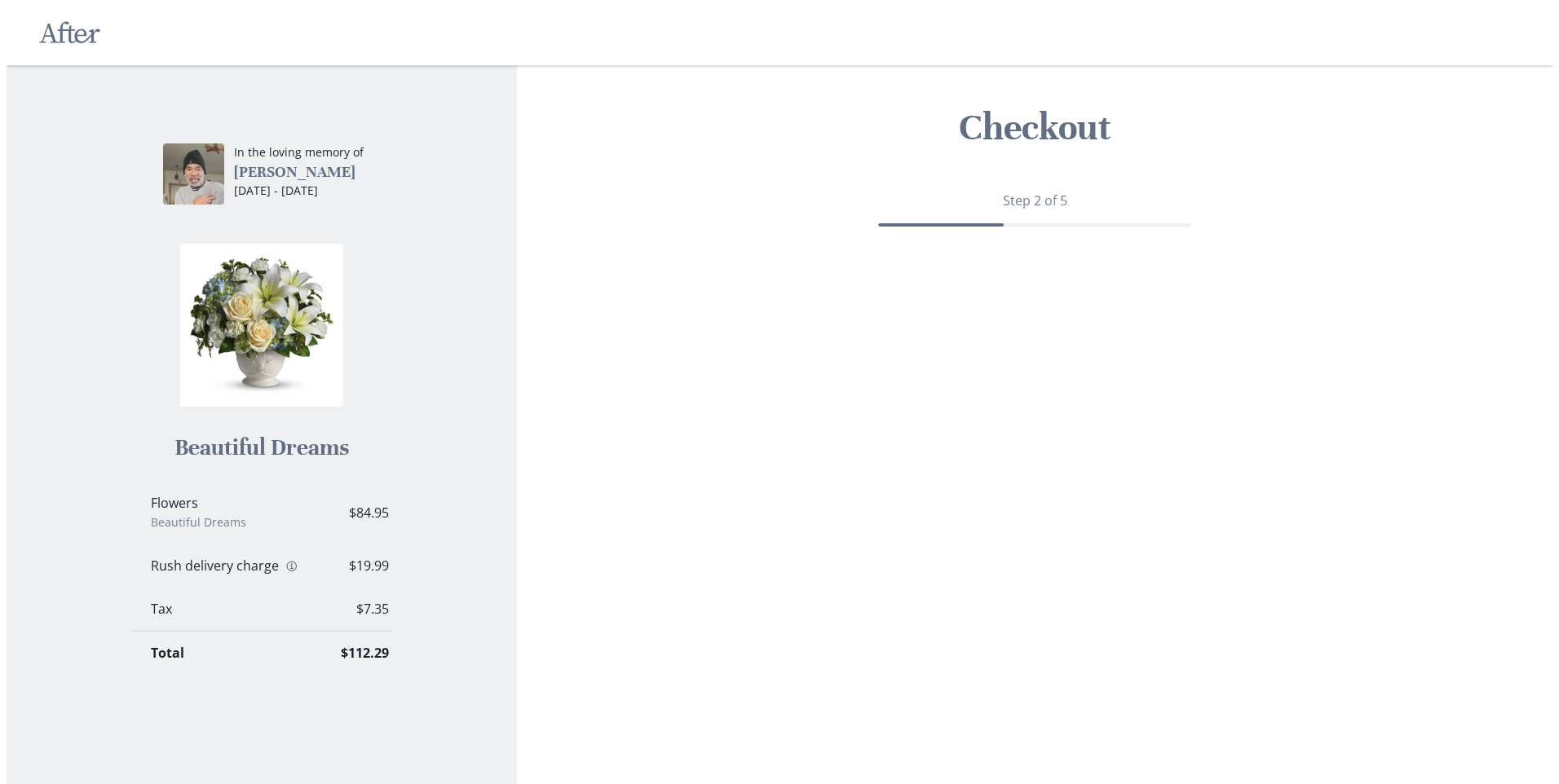
scroll to position [0, 0]
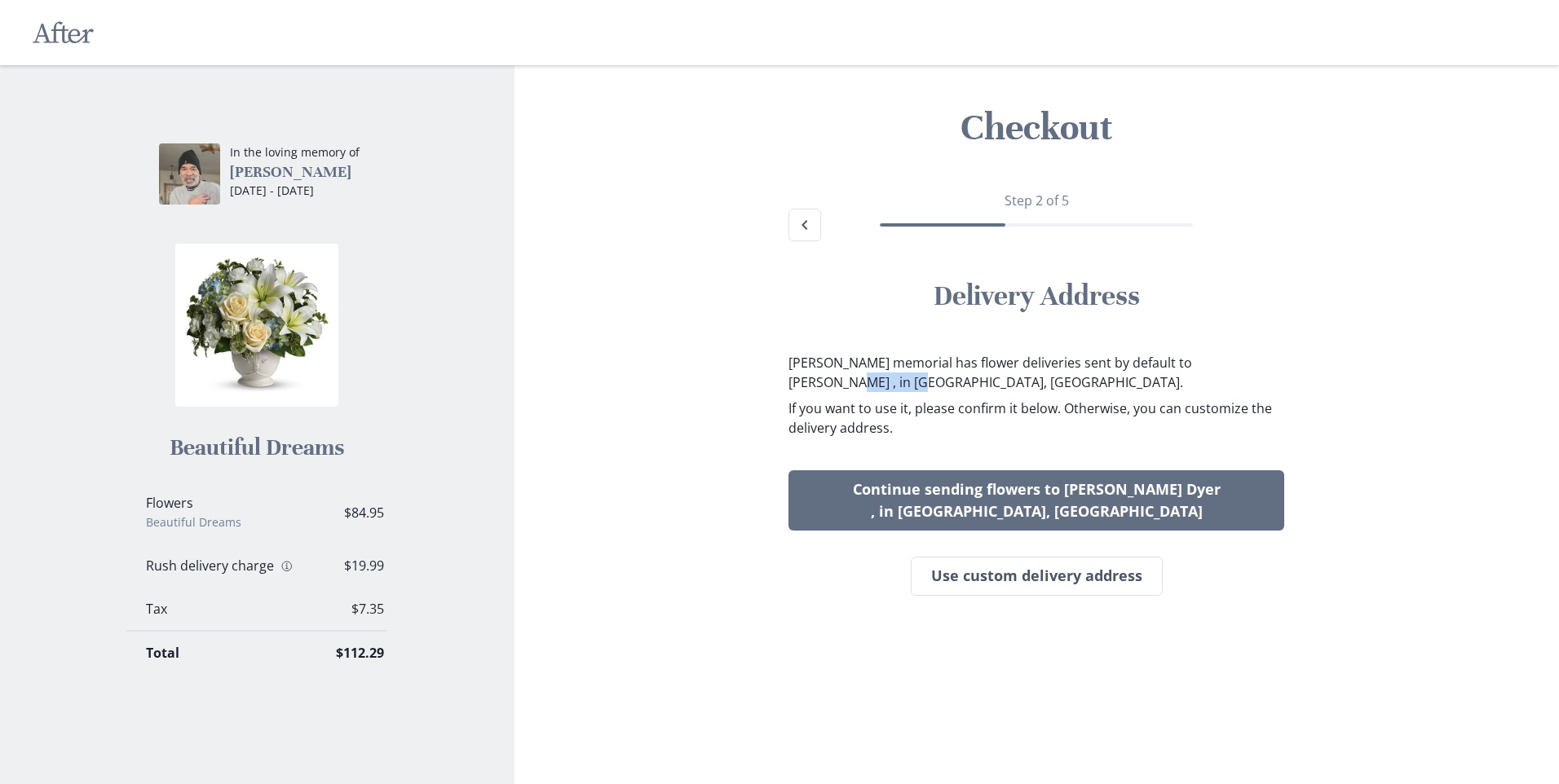
drag, startPoint x: 870, startPoint y: 386, endPoint x: 787, endPoint y: 382, distance: 83.1
click at [787, 382] on div "Step 2 of 5 Delivery Address [PERSON_NAME] memorial has flower deliveries sent …" at bounding box center [1036, 393] width 522 height 457
drag, startPoint x: 787, startPoint y: 382, endPoint x: 839, endPoint y: 386, distance: 52.2
drag, startPoint x: 839, startPoint y: 386, endPoint x: 1170, endPoint y: 363, distance: 331.8
click at [1170, 363] on p "[PERSON_NAME] memorial has flower deliveries sent by default to [PERSON_NAME] ,…" at bounding box center [1037, 372] width 496 height 39
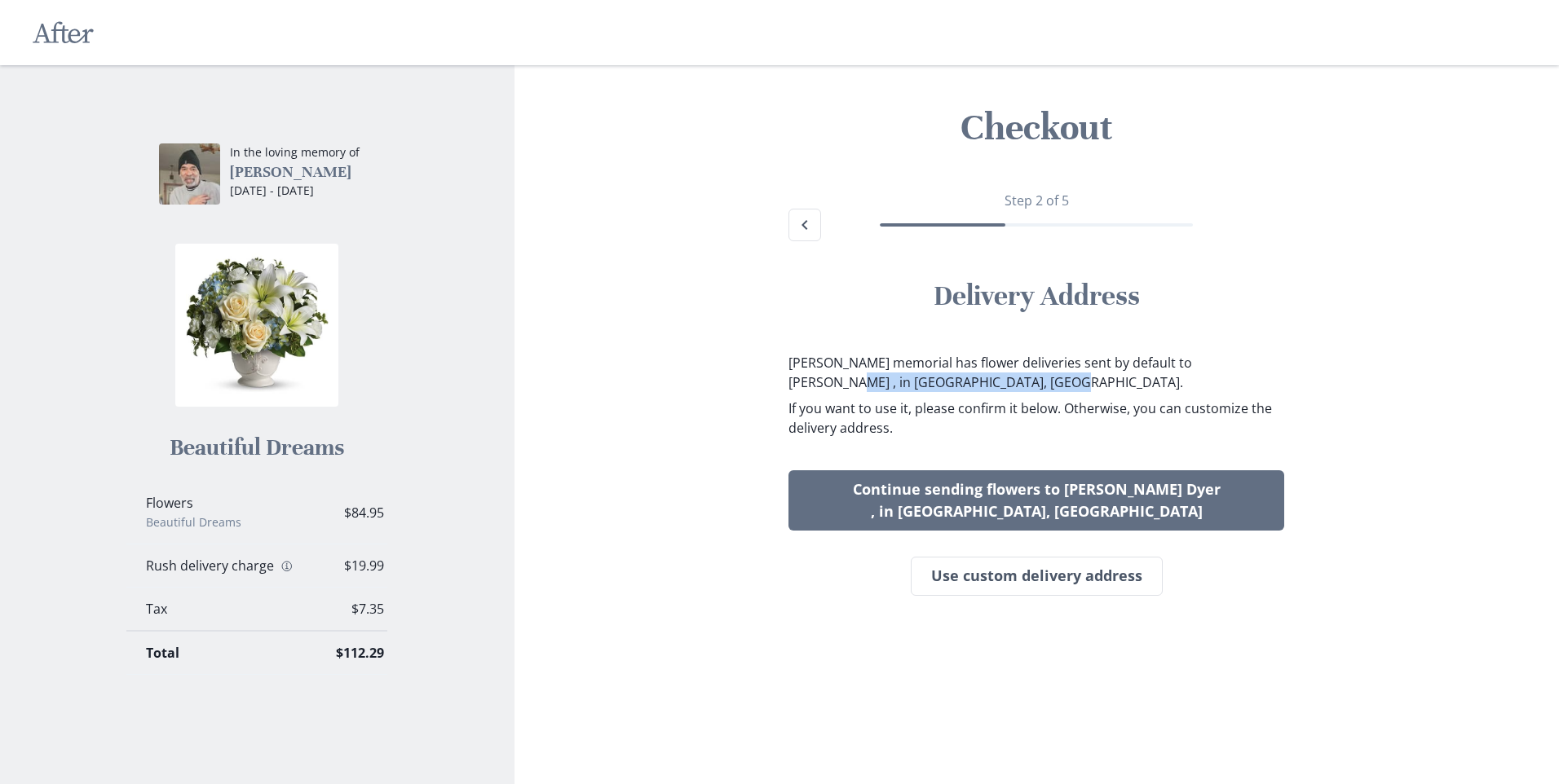
drag, startPoint x: 996, startPoint y: 383, endPoint x: 759, endPoint y: 386, distance: 237.0
click at [759, 386] on div "Checkout Step 2 of 5 Delivery Address [PERSON_NAME] memorial has flower deliver…" at bounding box center [1037, 343] width 1018 height 556
drag, startPoint x: 759, startPoint y: 386, endPoint x: 832, endPoint y: 384, distance: 73.0
copy p "[PERSON_NAME] Dyer , in [GEOGRAPHIC_DATA], [GEOGRAPHIC_DATA]."
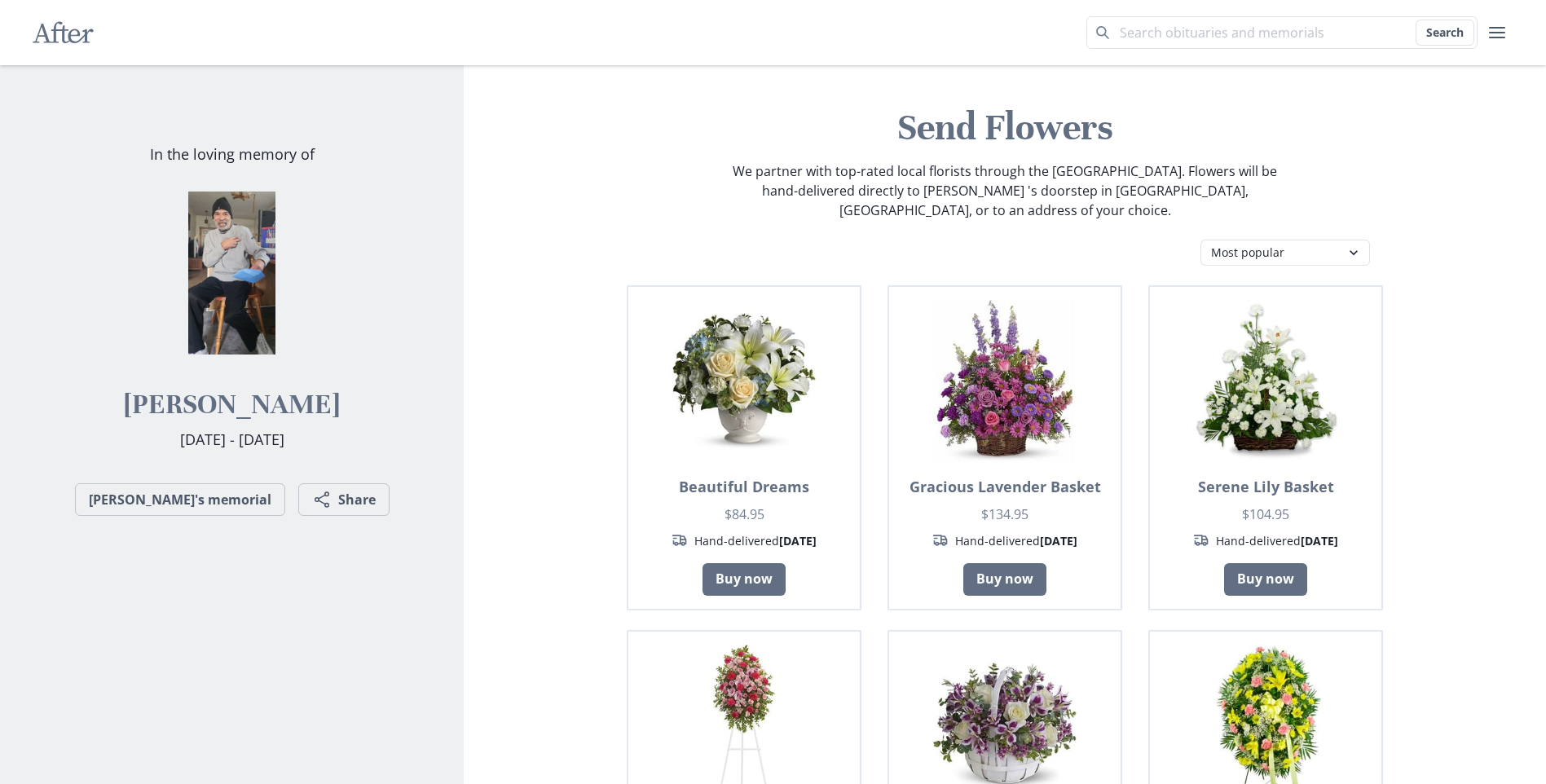
click at [913, 213] on header "Send Flowers We partner with top-rated local florists through the US. Flowers w…" at bounding box center [1005, 168] width 1056 height 129
click at [1385, 178] on div "We partner with top-rated local florists through the [GEOGRAPHIC_DATA]. Flowers…" at bounding box center [1005, 190] width 1056 height 59
click at [1385, 190] on div "We partner with top-rated local florists through the [GEOGRAPHIC_DATA]. Flowers…" at bounding box center [1005, 190] width 1056 height 59
drag, startPoint x: 743, startPoint y: 196, endPoint x: 1066, endPoint y: 187, distance: 323.1
click at [1066, 187] on p "We partner with top-rated local florists through the [GEOGRAPHIC_DATA]. Flowers…" at bounding box center [1005, 190] width 548 height 59
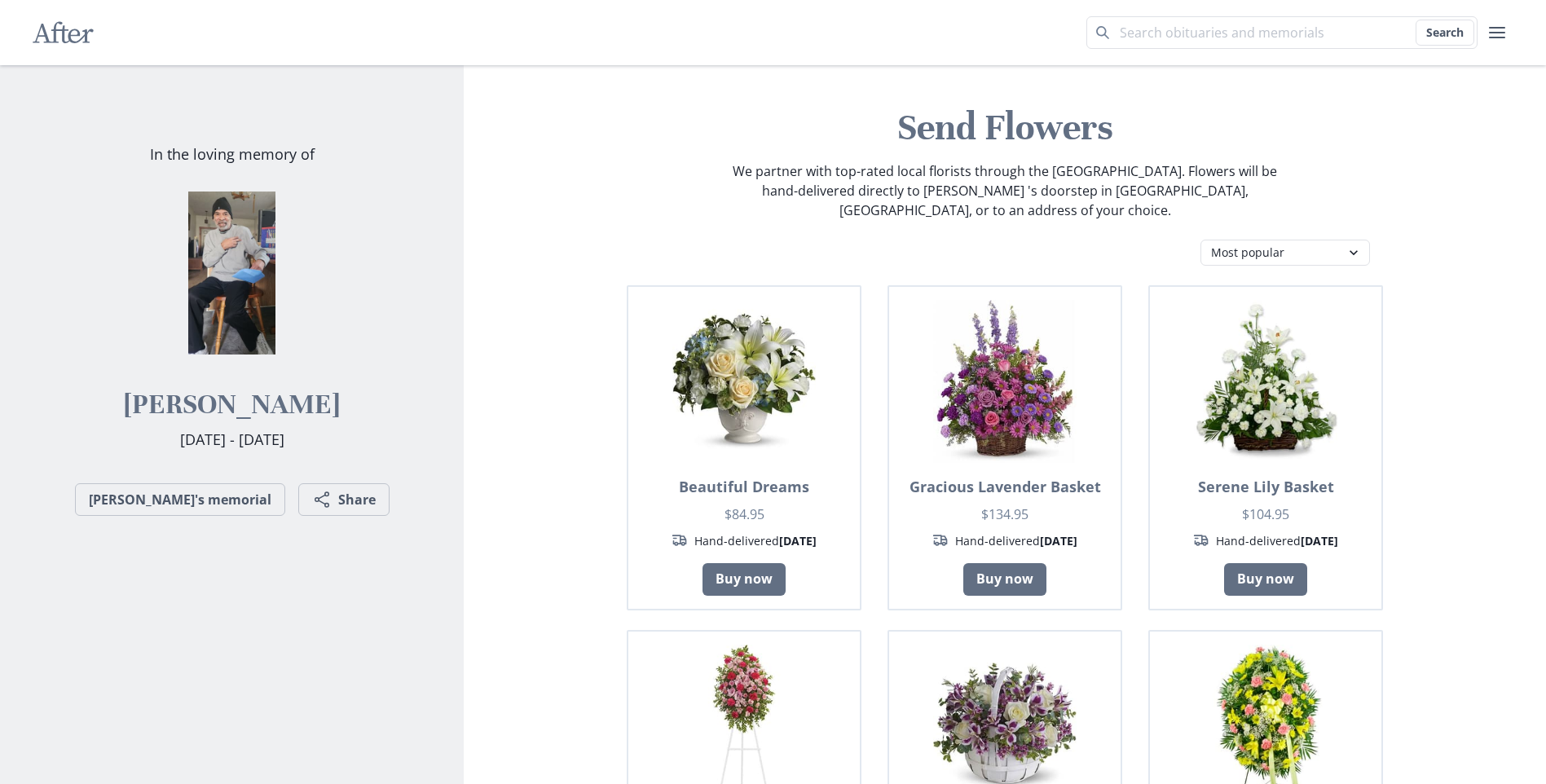
click at [832, 169] on p "We partner with top-rated local florists through the [GEOGRAPHIC_DATA]. Flowers…" at bounding box center [1005, 190] width 548 height 59
click at [746, 171] on p "We partner with top-rated local florists through the [GEOGRAPHIC_DATA]. Flowers…" at bounding box center [1005, 190] width 548 height 59
click at [793, 183] on p "We partner with top-rated local florists through the [GEOGRAPHIC_DATA]. Flowers…" at bounding box center [1005, 190] width 548 height 59
click at [746, 170] on p "We partner with top-rated local florists through the [GEOGRAPHIC_DATA]. Flowers…" at bounding box center [1005, 190] width 548 height 59
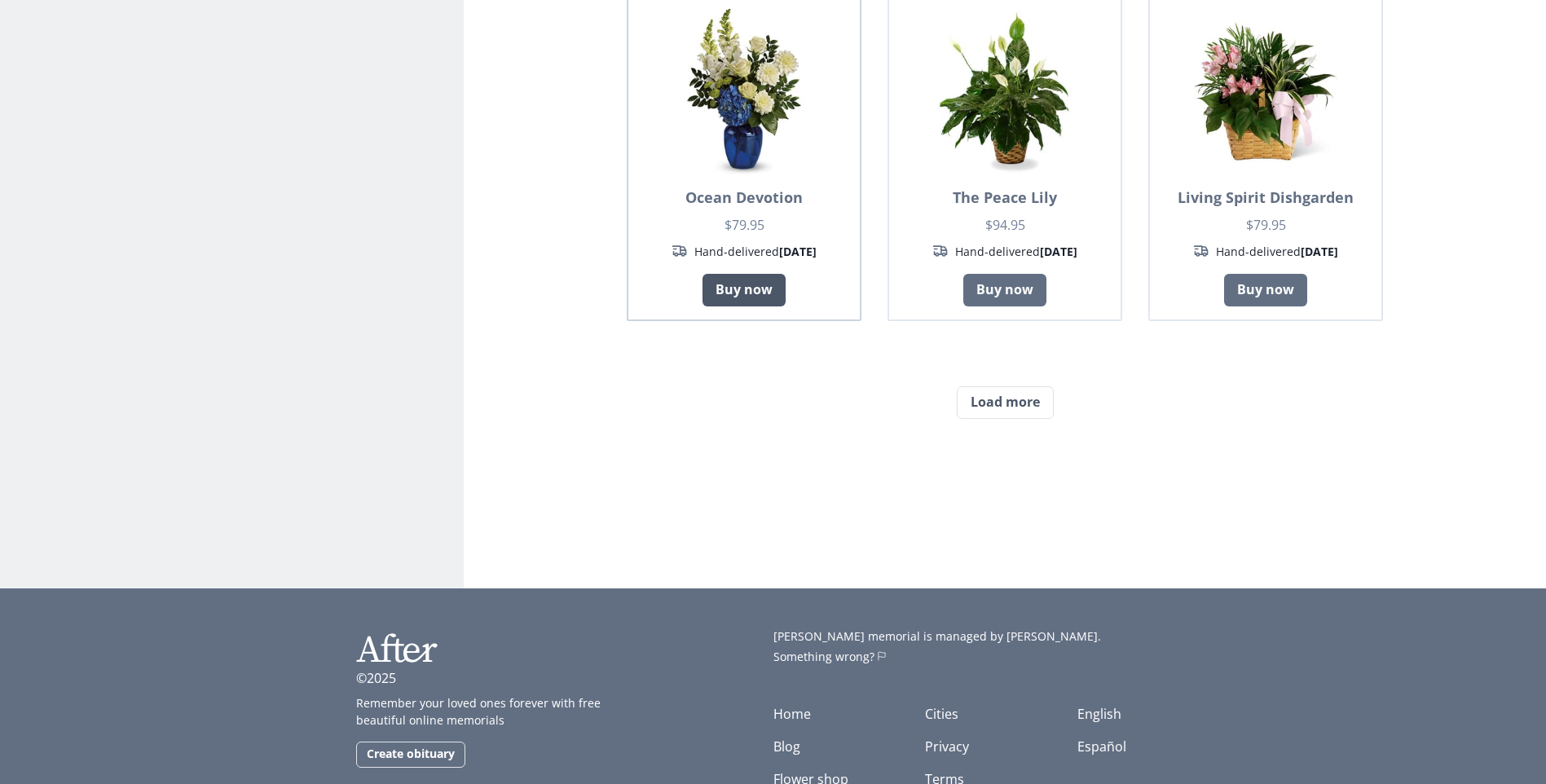
scroll to position [1415, 0]
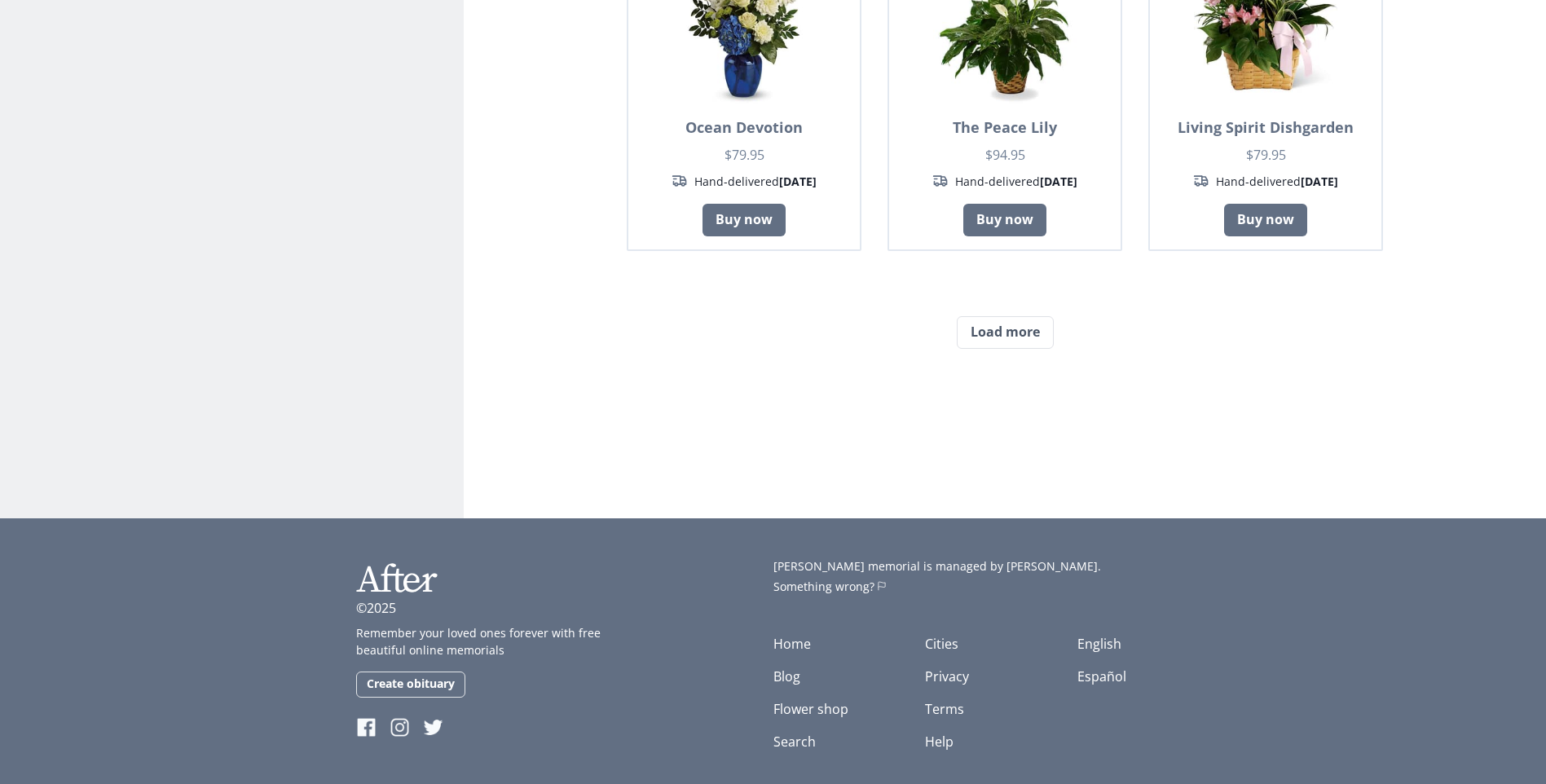
drag, startPoint x: 1050, startPoint y: 550, endPoint x: 1122, endPoint y: 543, distance: 72.3
click at [1101, 558] on span "[PERSON_NAME] memorial is managed by [PERSON_NAME]." at bounding box center [937, 565] width 328 height 16
click at [1095, 578] on link "Something wrong? Flag" at bounding box center [982, 586] width 417 height 17
